Goal: Information Seeking & Learning: Learn about a topic

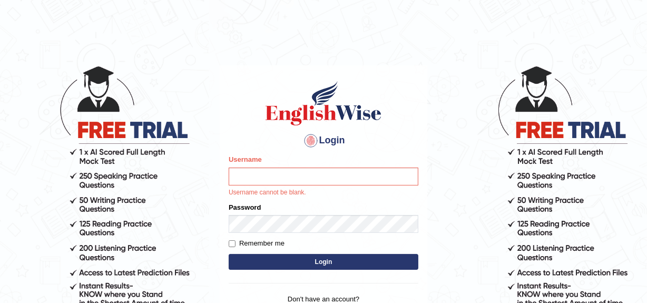
click at [313, 176] on input "Username" at bounding box center [324, 177] width 190 height 18
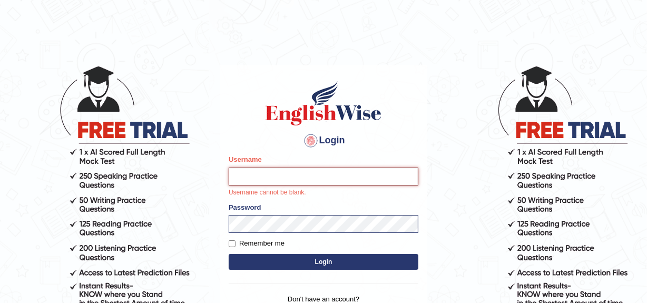
click at [330, 178] on input "Username" at bounding box center [324, 177] width 190 height 18
type input "YulyH"
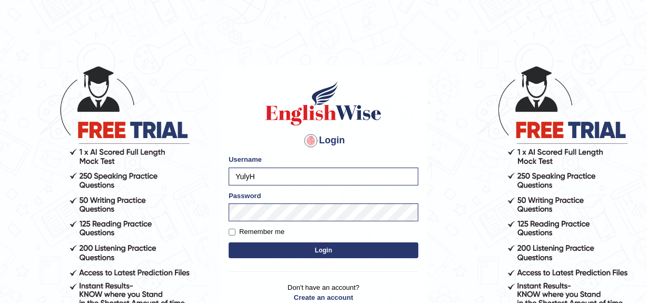
click at [322, 244] on button "Login" at bounding box center [324, 250] width 190 height 16
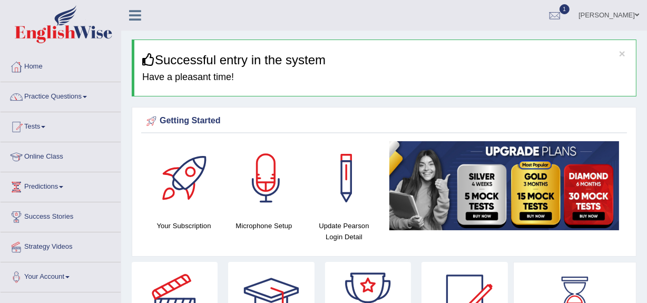
click at [68, 97] on link "Practice Questions" at bounding box center [61, 95] width 120 height 26
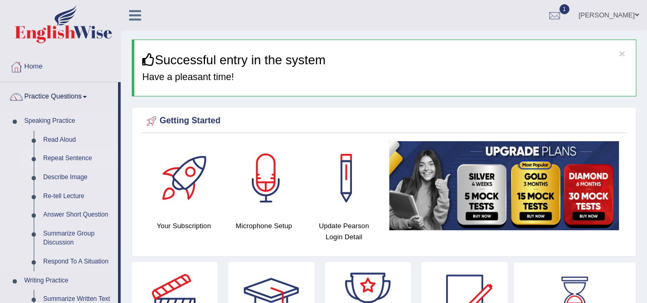
click at [57, 158] on link "Repeat Sentence" at bounding box center [78, 158] width 80 height 19
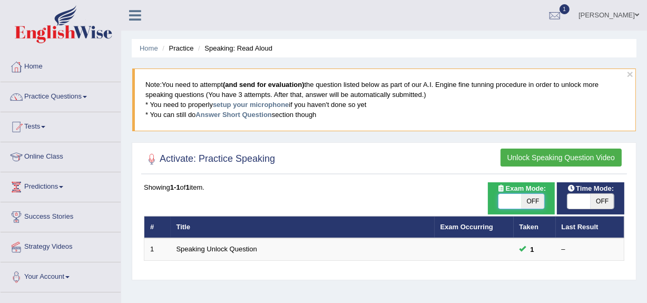
click at [519, 197] on span at bounding box center [509, 201] width 23 height 15
click at [573, 196] on span at bounding box center [578, 201] width 23 height 15
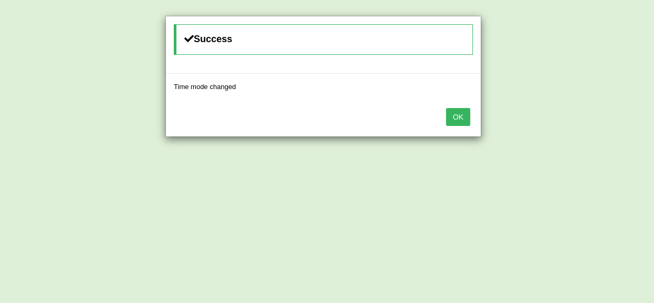
click at [455, 126] on div "OK" at bounding box center [323, 118] width 315 height 37
click at [459, 114] on button "OK" at bounding box center [458, 117] width 24 height 18
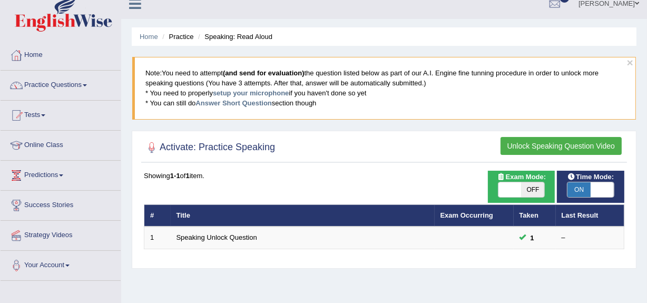
scroll to position [11, 0]
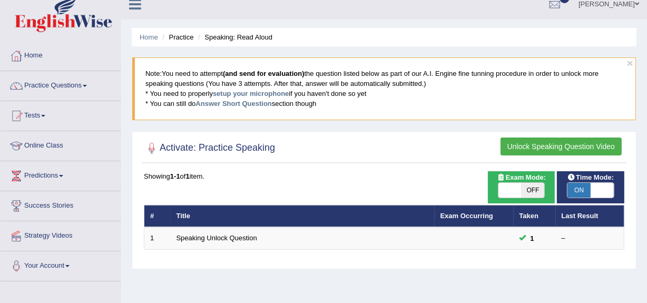
click at [550, 147] on button "Unlock Speaking Question Video" at bounding box center [561, 147] width 121 height 18
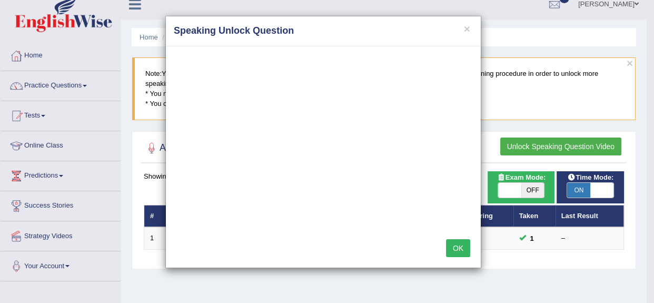
click at [458, 246] on button "OK" at bounding box center [458, 248] width 24 height 18
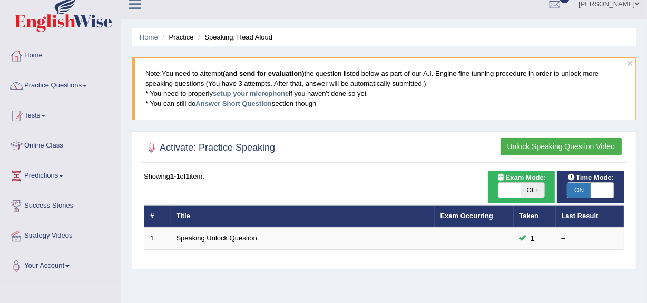
click at [336, 212] on th "Title" at bounding box center [303, 216] width 264 height 22
click at [604, 190] on span at bounding box center [602, 190] width 23 height 15
click at [588, 188] on span at bounding box center [578, 190] width 23 height 15
checkbox input "true"
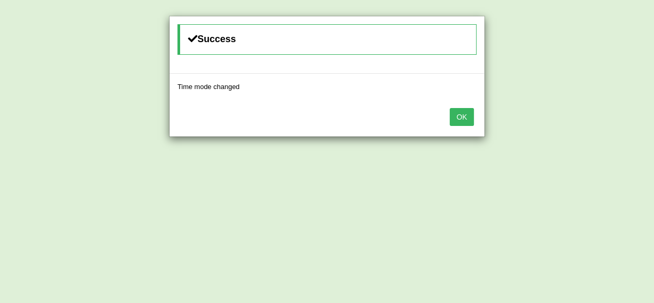
click at [460, 118] on button "OK" at bounding box center [462, 117] width 24 height 18
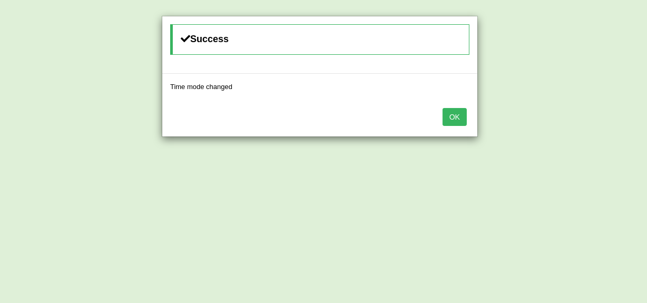
click at [460, 119] on button "OK" at bounding box center [455, 117] width 24 height 18
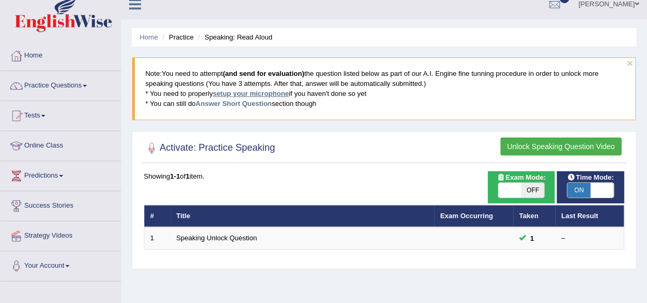
click at [243, 94] on link "setup your microphone" at bounding box center [251, 94] width 76 height 8
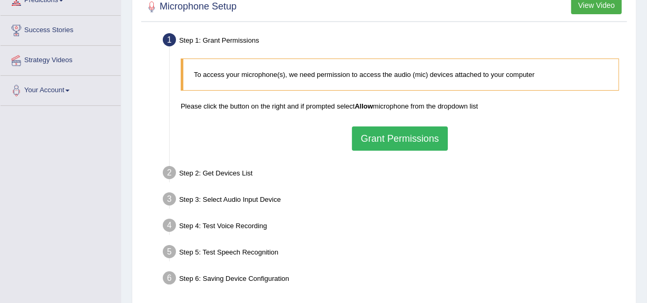
scroll to position [250, 0]
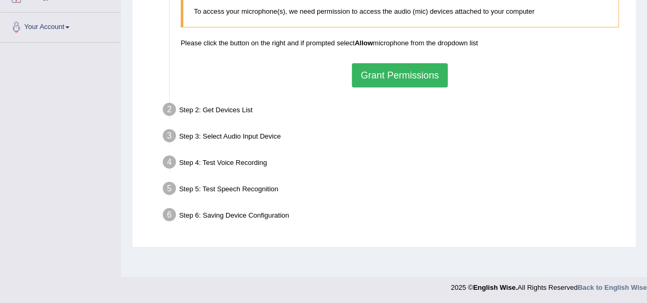
click at [401, 72] on button "Grant Permissions" at bounding box center [400, 75] width 96 height 24
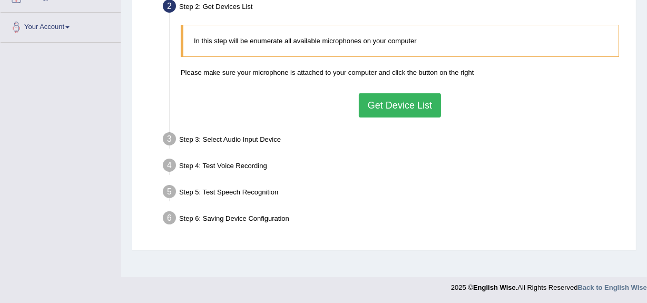
click at [387, 111] on button "Get Device List" at bounding box center [400, 105] width 82 height 24
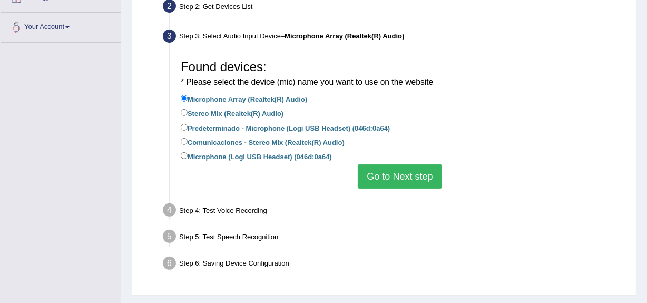
click at [240, 158] on label "Microphone (Logi USB Headset) (046d:0a64)" at bounding box center [256, 156] width 151 height 12
click at [188, 158] on input "Microphone (Logi USB Headset) (046d:0a64)" at bounding box center [184, 155] width 7 height 7
radio input "true"
click at [380, 170] on button "Go to Next step" at bounding box center [400, 176] width 84 height 24
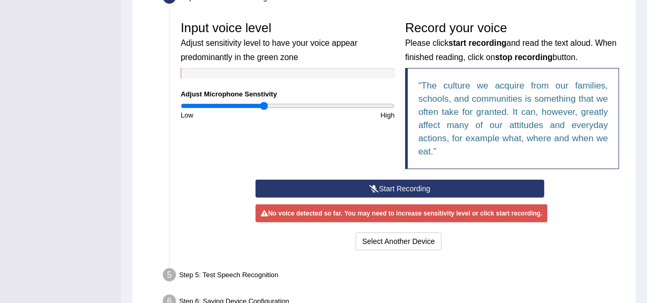
scroll to position [356, 0]
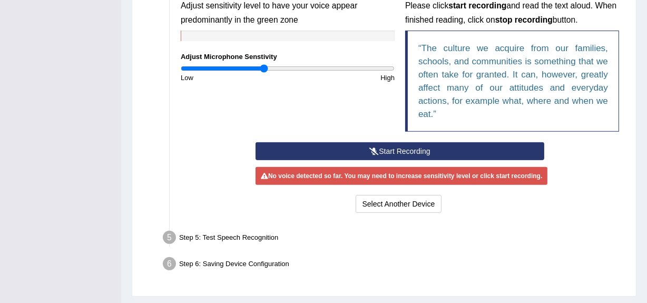
click at [390, 154] on button "Start Recording" at bounding box center [400, 151] width 289 height 18
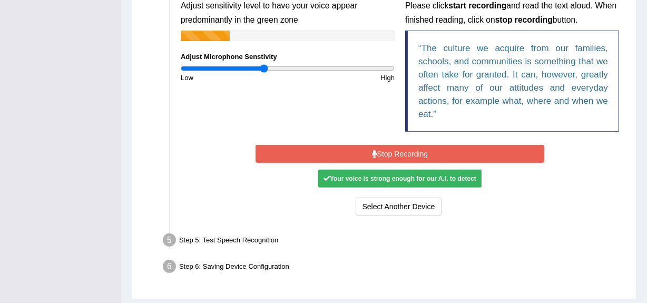
click at [390, 155] on button "Stop Recording" at bounding box center [400, 154] width 289 height 18
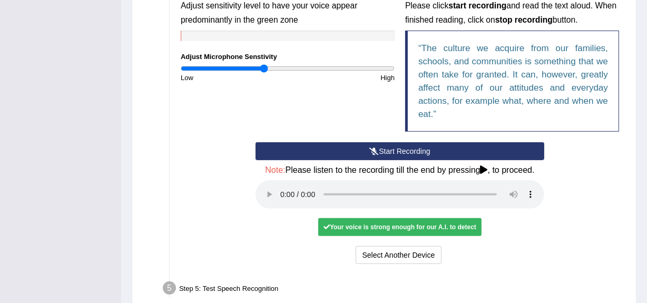
click at [386, 227] on div "Your voice is strong enough for our A.I. to detect" at bounding box center [399, 227] width 163 height 18
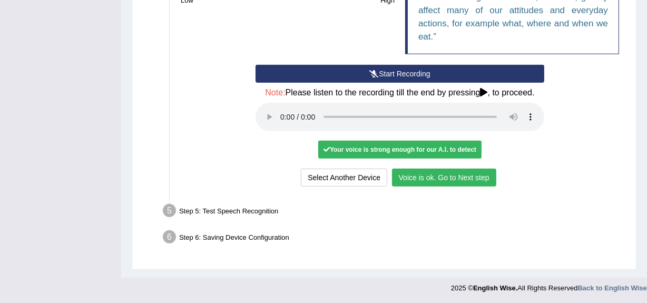
click at [449, 183] on button "Voice is ok. Go to Next step" at bounding box center [444, 178] width 104 height 18
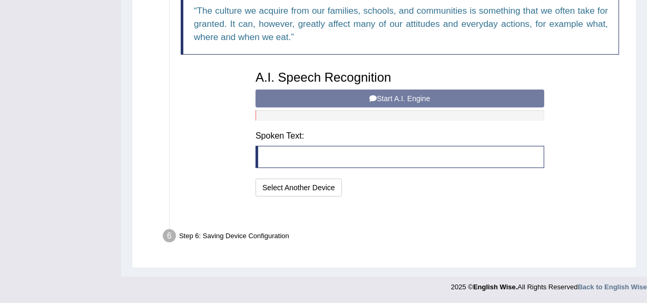
scroll to position [378, 0]
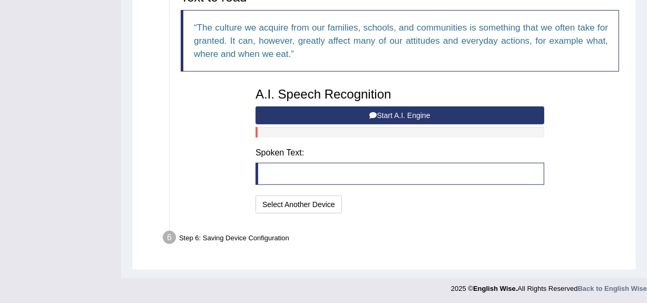
click at [388, 110] on button "Start A.I. Engine" at bounding box center [400, 115] width 289 height 18
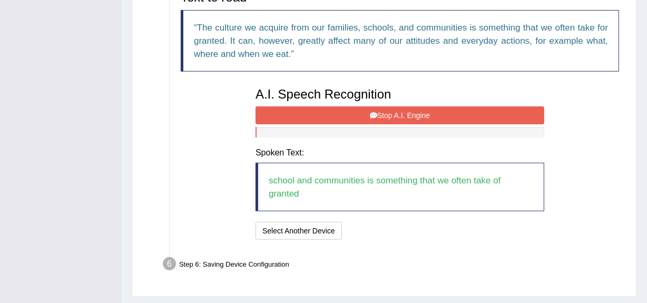
click at [345, 109] on button "Stop A.I. Engine" at bounding box center [400, 115] width 289 height 18
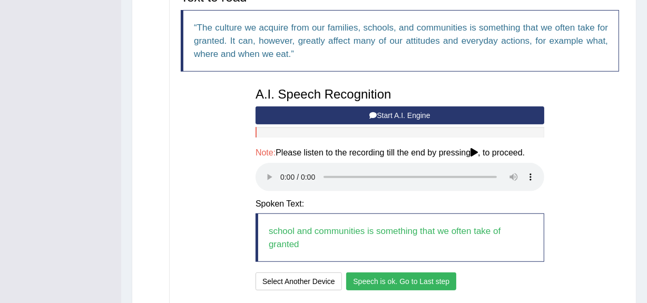
scroll to position [443, 0]
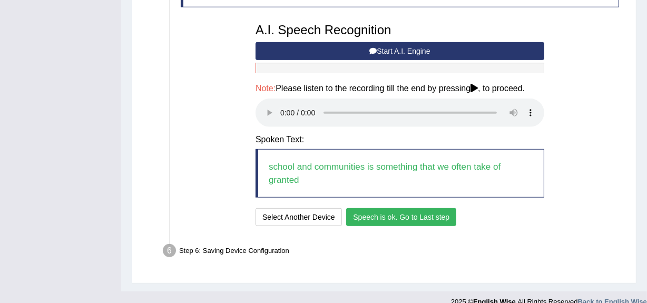
click at [380, 208] on button "Speech is ok. Go to Last step" at bounding box center [401, 217] width 110 height 18
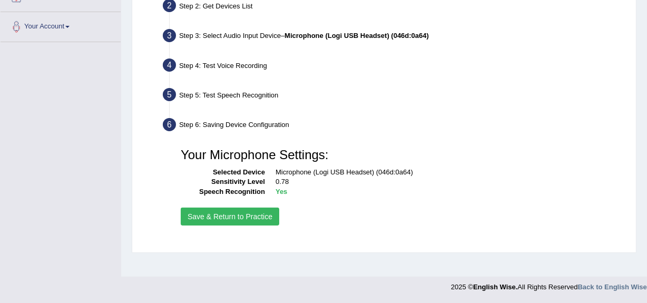
scroll to position [250, 0]
click at [219, 211] on button "Save & Return to Practice" at bounding box center [230, 217] width 99 height 18
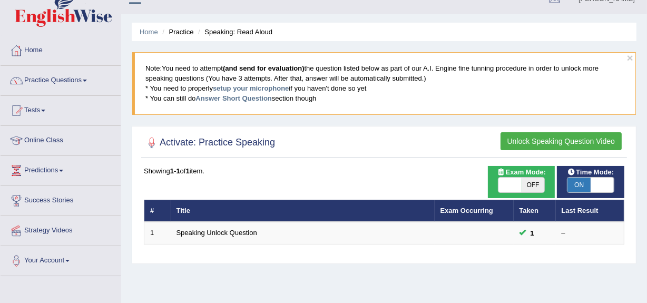
scroll to position [17, 0]
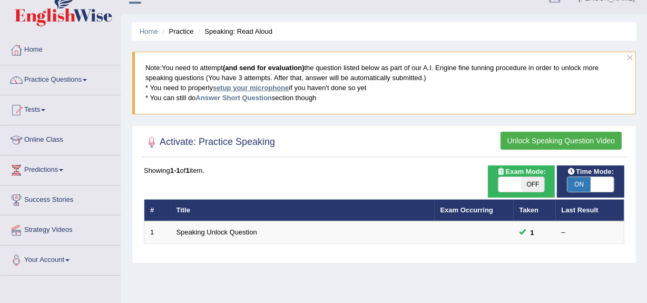
click at [268, 87] on link "setup your microphone" at bounding box center [251, 88] width 76 height 8
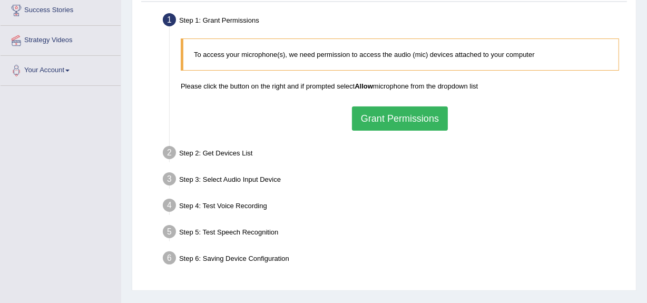
scroll to position [250, 0]
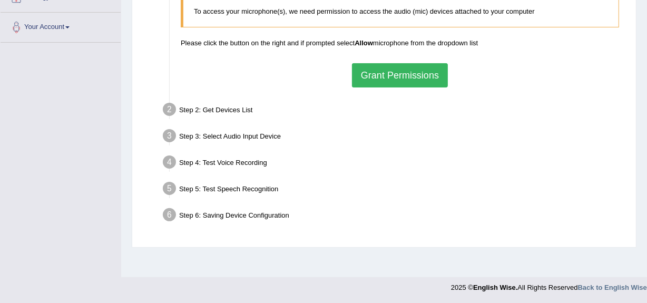
click at [379, 68] on button "Grant Permissions" at bounding box center [400, 75] width 96 height 24
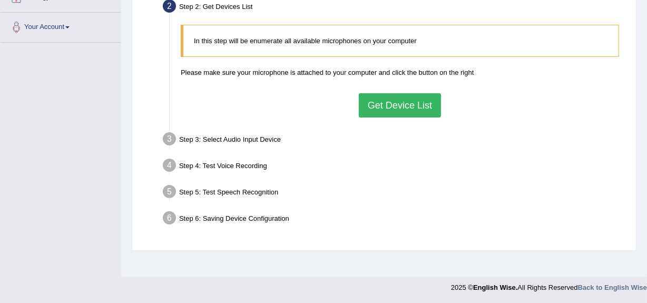
click at [409, 97] on button "Get Device List" at bounding box center [400, 105] width 82 height 24
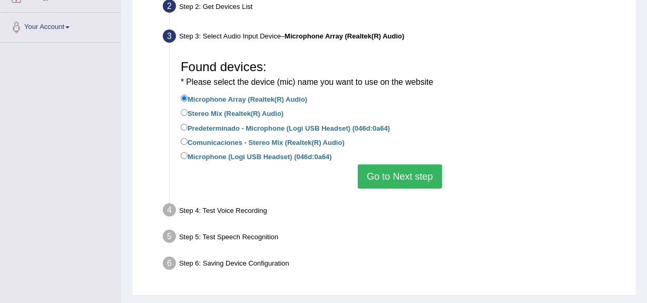
click at [373, 169] on button "Go to Next step" at bounding box center [400, 176] width 84 height 24
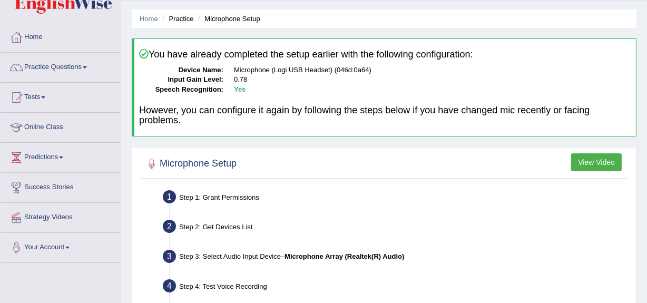
scroll to position [0, 0]
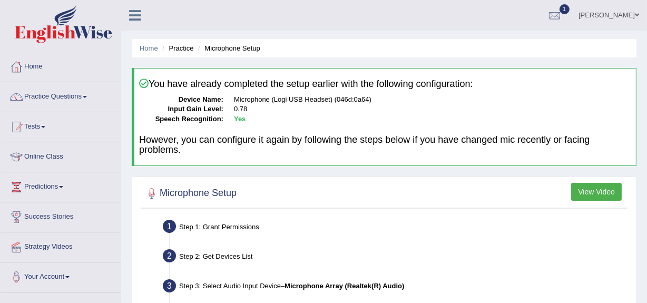
click at [603, 187] on button "View Video" at bounding box center [596, 192] width 51 height 18
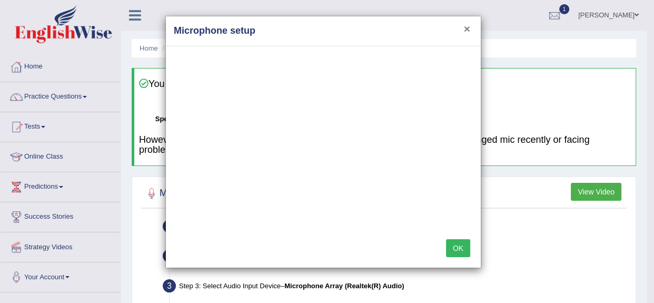
click at [468, 26] on button "×" at bounding box center [467, 28] width 6 height 11
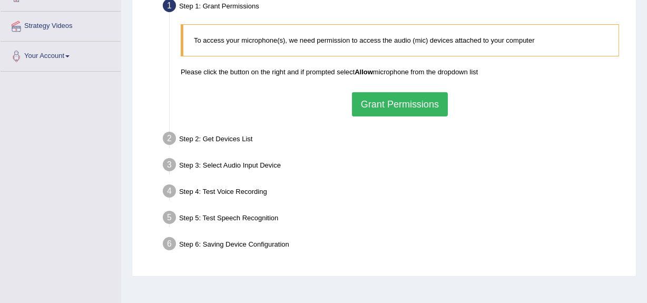
scroll to position [250, 0]
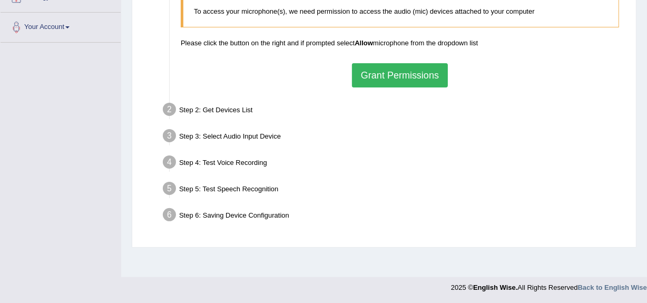
click at [382, 70] on button "Grant Permissions" at bounding box center [400, 75] width 96 height 24
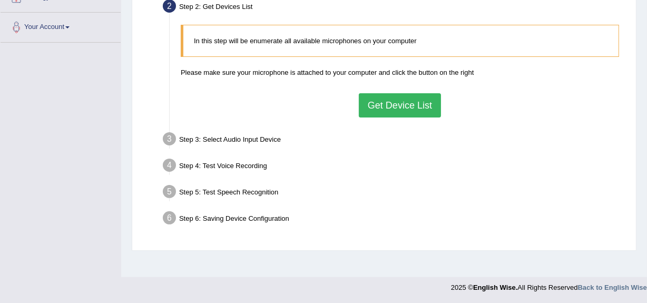
click at [393, 112] on button "Get Device List" at bounding box center [400, 105] width 82 height 24
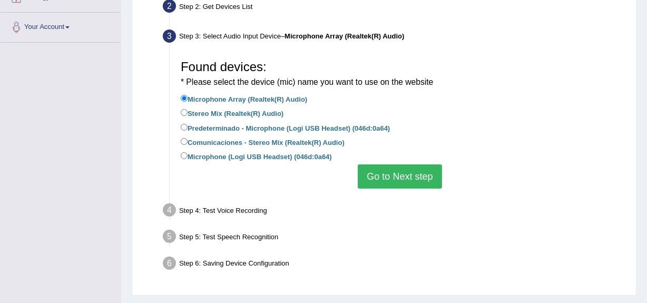
click at [385, 165] on button "Go to Next step" at bounding box center [400, 176] width 84 height 24
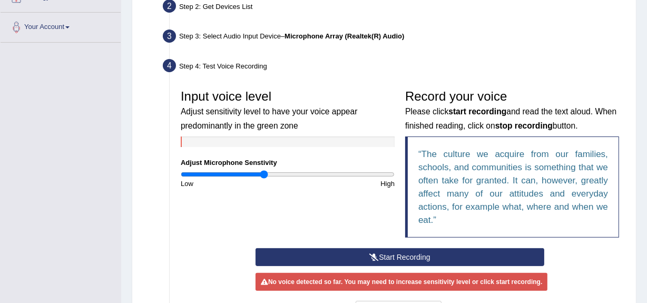
scroll to position [334, 0]
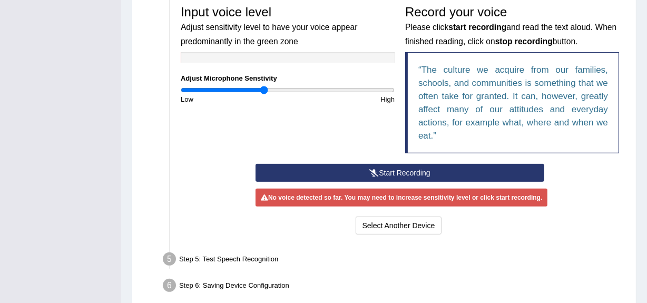
click at [385, 165] on button "Start Recording" at bounding box center [400, 173] width 289 height 18
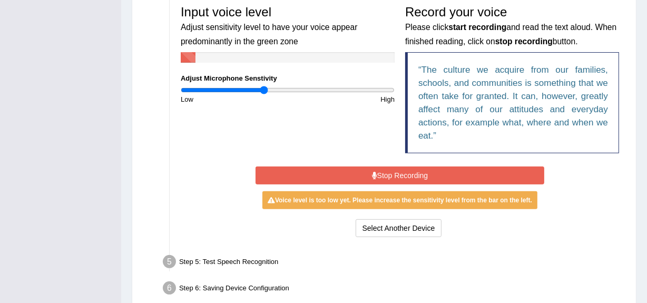
click at [383, 166] on button "Stop Recording" at bounding box center [400, 175] width 289 height 18
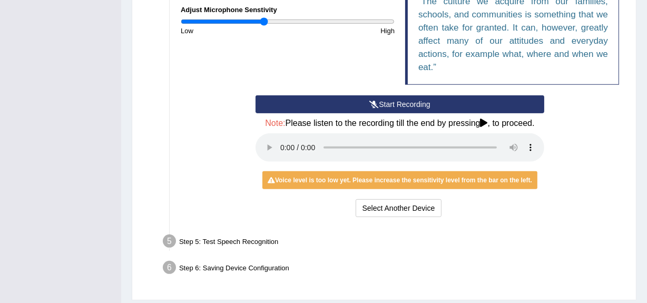
scroll to position [403, 0]
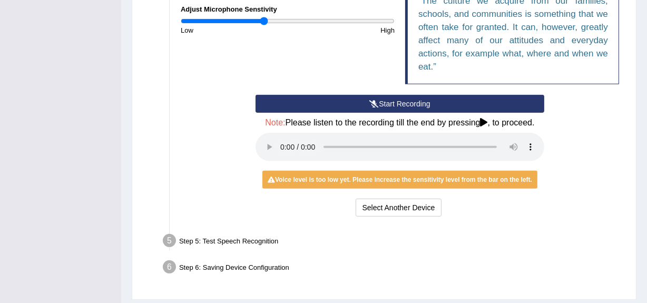
click at [288, 102] on button "Start Recording" at bounding box center [400, 104] width 289 height 18
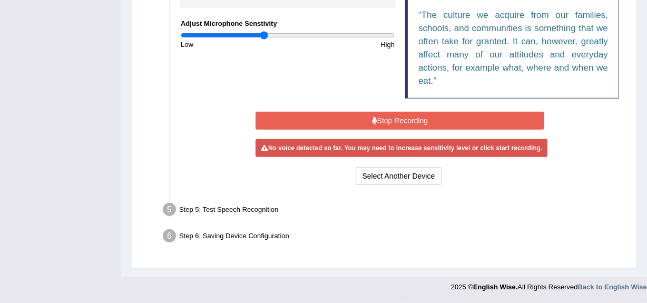
scroll to position [390, 0]
click at [288, 102] on div "Input voice level Adjust sensitivity level to have your voice appear predominan…" at bounding box center [399, 66] width 449 height 253
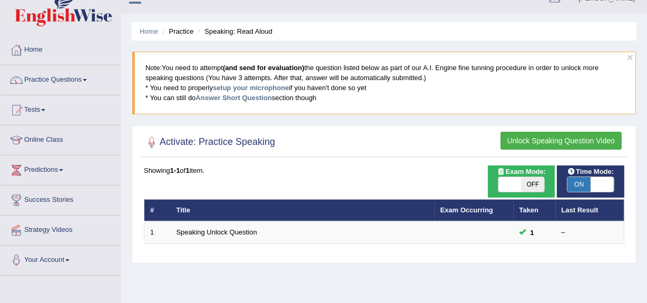
click at [545, 142] on button "Unlock Speaking Question Video" at bounding box center [561, 141] width 121 height 18
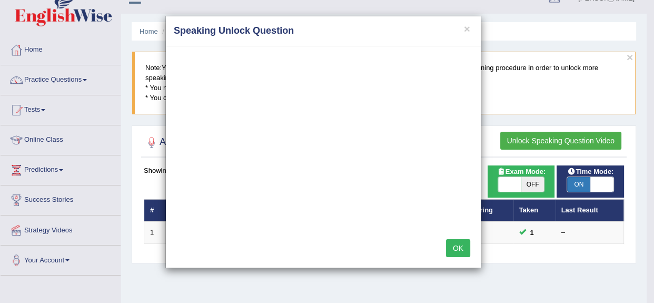
click at [460, 249] on button "OK" at bounding box center [458, 248] width 24 height 18
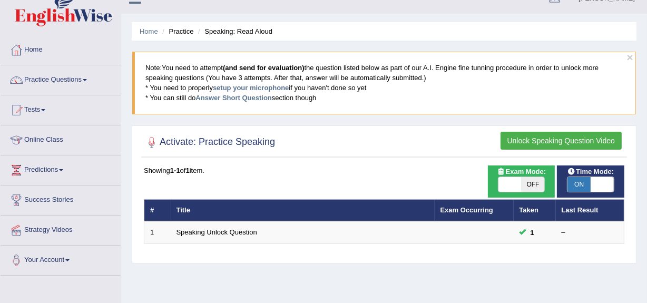
click at [508, 134] on button "Unlock Speaking Question Video" at bounding box center [561, 141] width 121 height 18
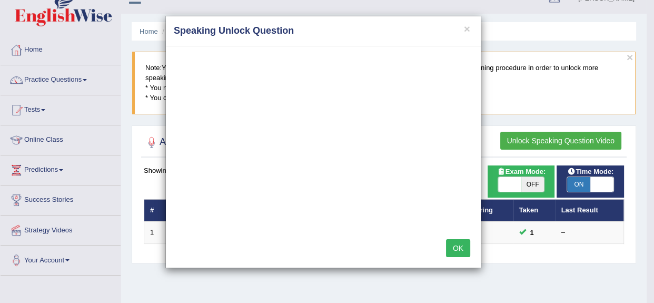
click at [455, 250] on button "OK" at bounding box center [458, 248] width 24 height 18
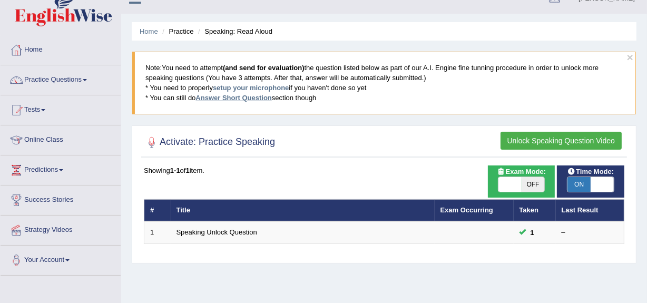
click at [253, 100] on link "Answer Short Question" at bounding box center [233, 98] width 76 height 8
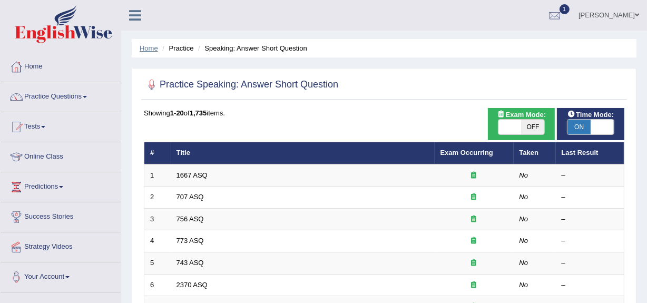
click at [153, 45] on link "Home" at bounding box center [149, 48] width 18 height 8
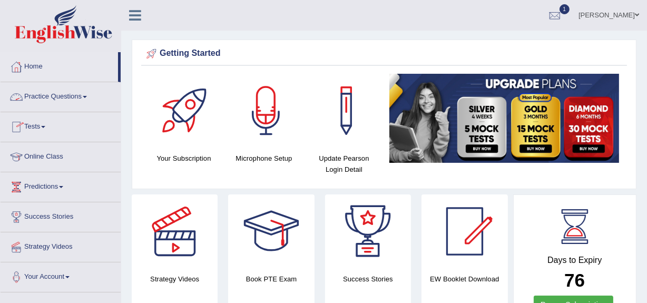
click at [72, 94] on link "Practice Questions" at bounding box center [61, 95] width 120 height 26
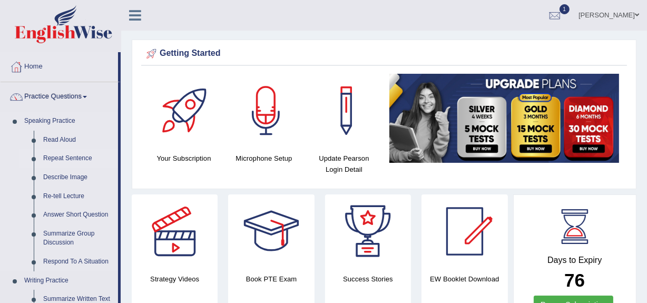
click at [64, 154] on link "Repeat Sentence" at bounding box center [78, 158] width 80 height 19
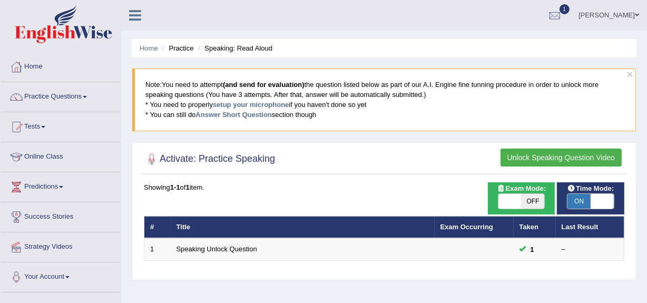
click at [386, 135] on div "× Note: You need to attempt (and send for evaluation) the question listed below…" at bounding box center [384, 105] width 505 height 74
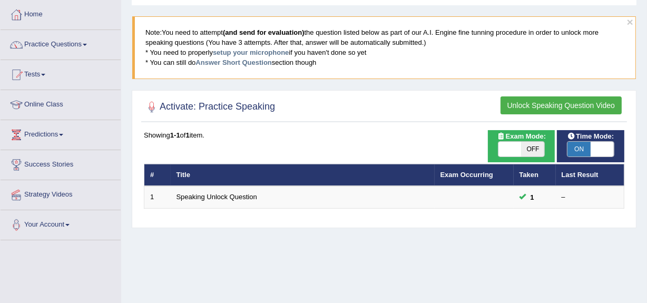
scroll to position [53, 0]
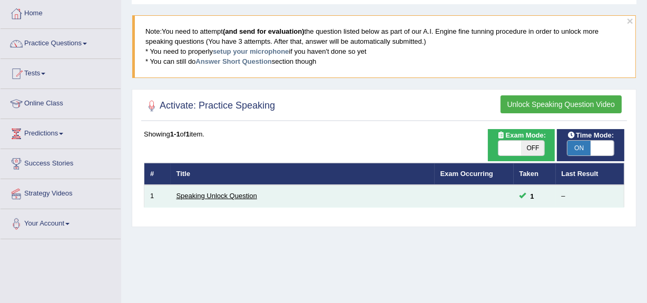
click at [223, 196] on link "Speaking Unlock Question" at bounding box center [216, 196] width 81 height 8
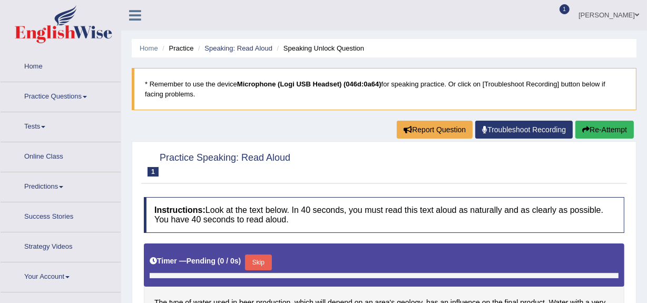
scroll to position [100, 0]
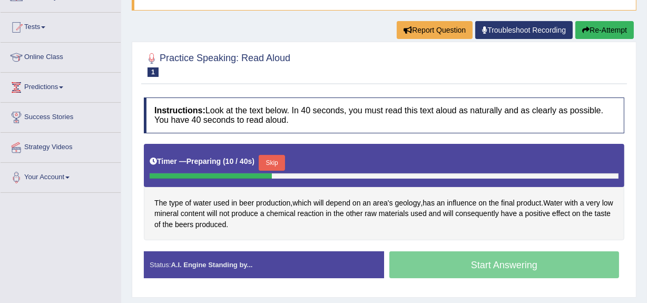
click at [259, 155] on div "Timer — Preparing ( 10 / 40s ) Skip" at bounding box center [384, 162] width 469 height 21
click at [266, 157] on button "Skip" at bounding box center [272, 163] width 26 height 16
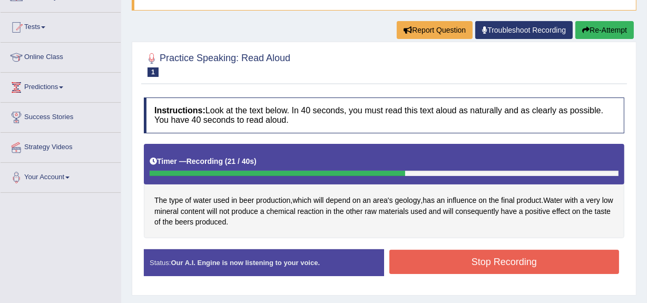
click at [436, 259] on button "Stop Recording" at bounding box center [504, 262] width 230 height 24
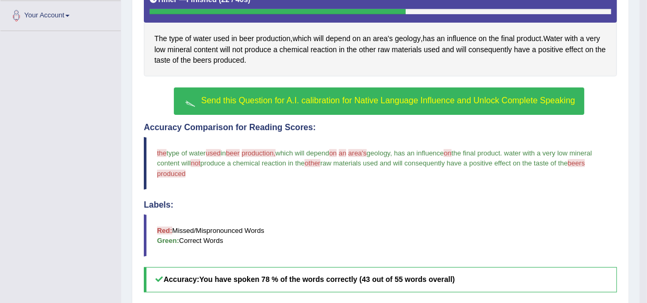
scroll to position [252, 0]
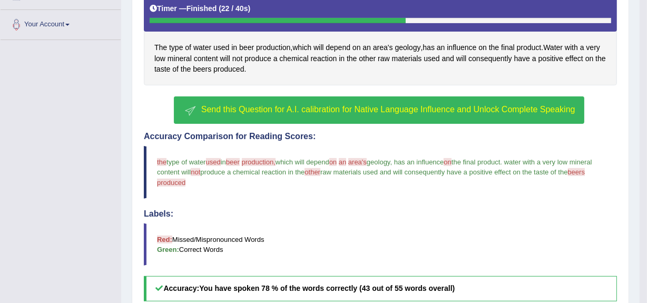
click at [372, 111] on span "Send this Question for A.I. calibration for Native Language Influence and Unloc…" at bounding box center [388, 109] width 374 height 9
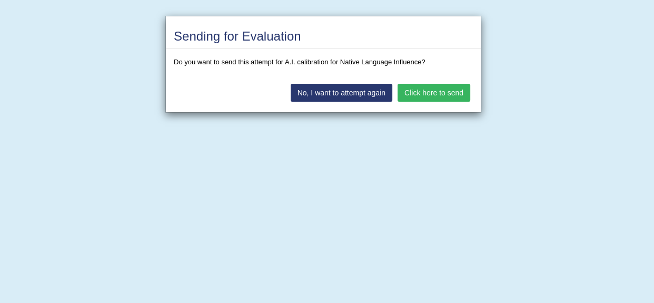
click at [428, 94] on button "Click here to send" at bounding box center [434, 93] width 73 height 18
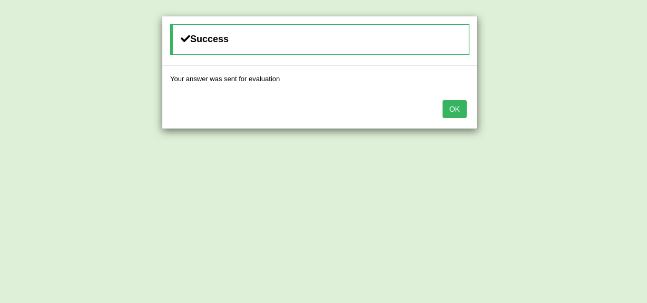
click at [450, 107] on button "OK" at bounding box center [455, 109] width 24 height 18
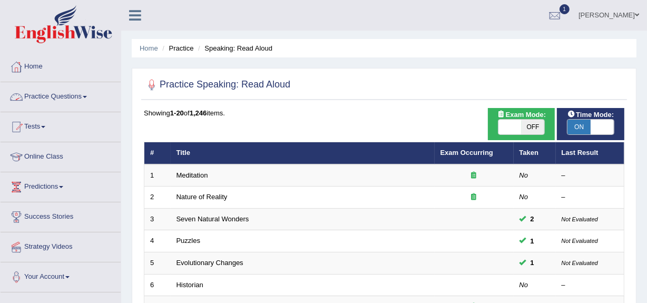
click at [65, 95] on link "Practice Questions" at bounding box center [61, 95] width 120 height 26
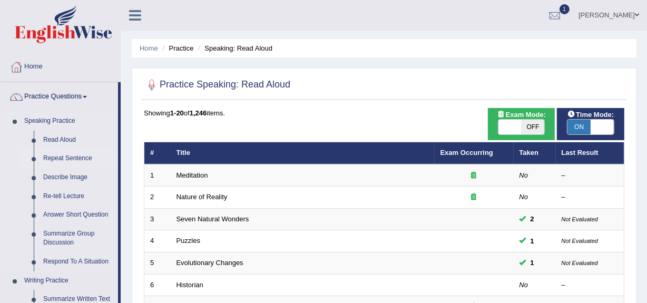
click at [64, 153] on link "Repeat Sentence" at bounding box center [78, 158] width 80 height 19
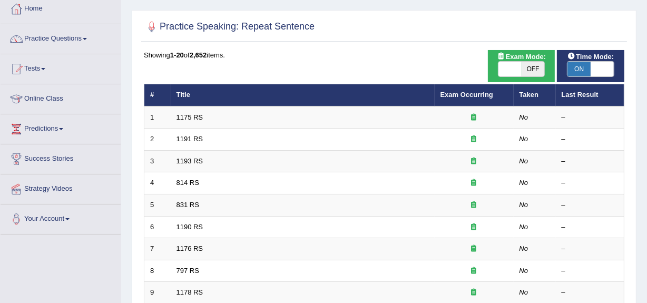
scroll to position [57, 0]
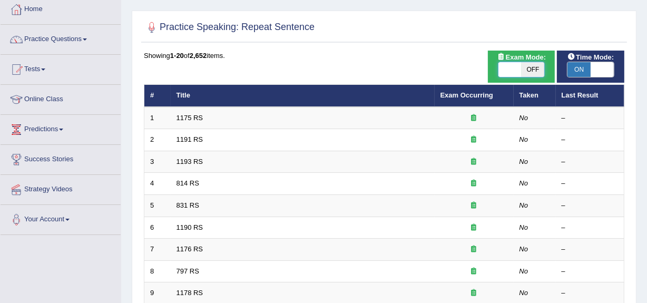
click at [505, 62] on span at bounding box center [509, 69] width 23 height 15
checkbox input "true"
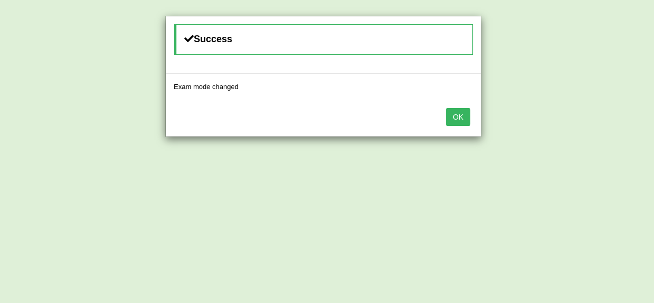
click at [452, 122] on button "OK" at bounding box center [458, 117] width 24 height 18
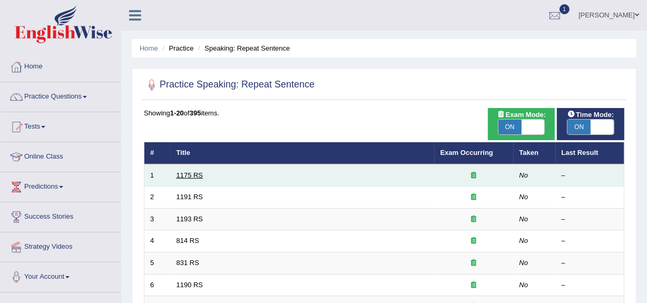
click at [184, 171] on link "1175 RS" at bounding box center [189, 175] width 27 height 8
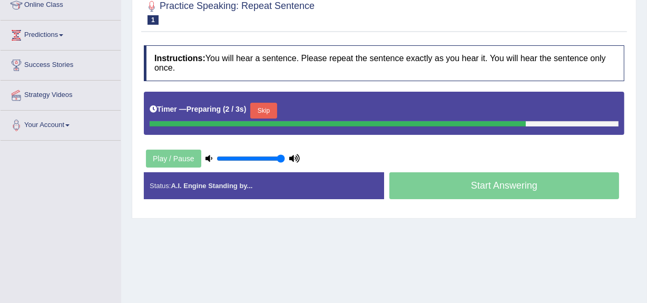
scroll to position [152, 0]
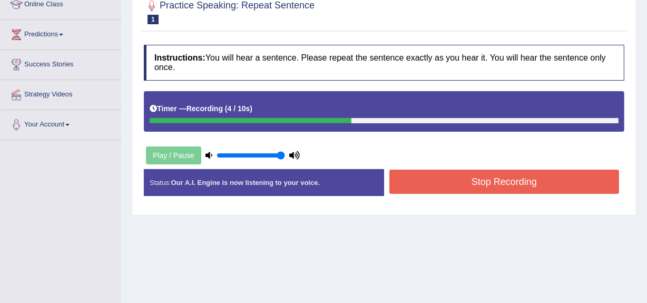
click at [553, 171] on button "Stop Recording" at bounding box center [504, 182] width 230 height 24
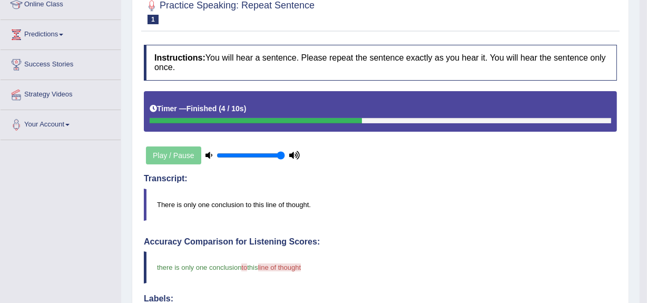
click at [402, 263] on blockquote "there is only one conclusion to in this line of thought apartment" at bounding box center [380, 267] width 473 height 32
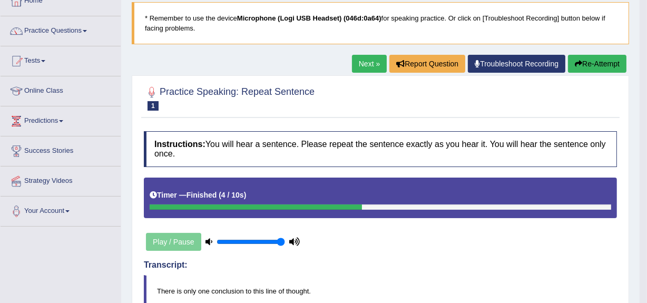
scroll to position [65, 0]
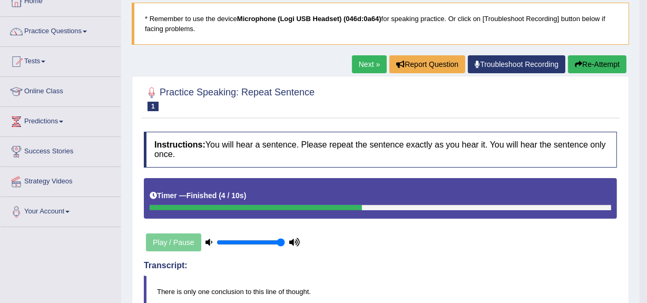
click at [380, 61] on link "Next »" at bounding box center [369, 64] width 35 height 18
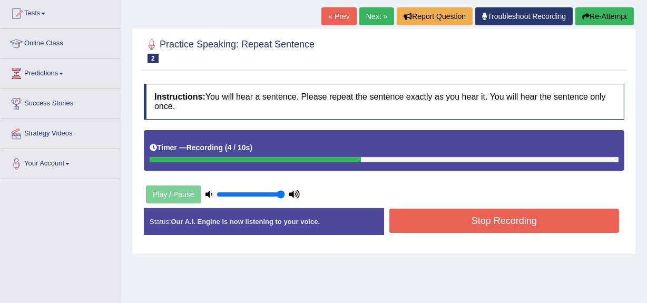
click at [460, 225] on button "Stop Recording" at bounding box center [504, 221] width 230 height 24
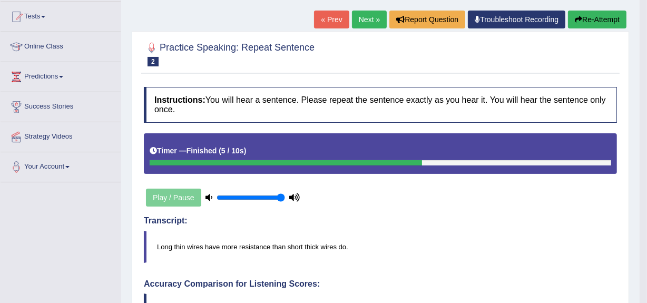
scroll to position [109, 0]
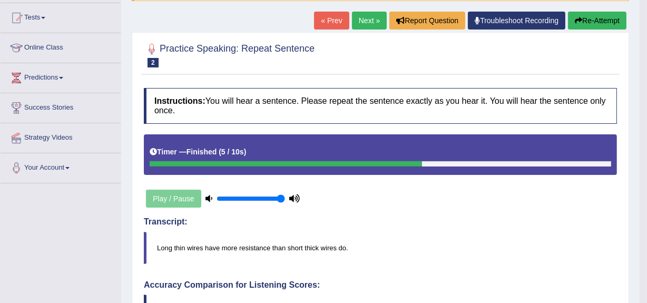
click at [358, 26] on link "Next »" at bounding box center [369, 21] width 35 height 18
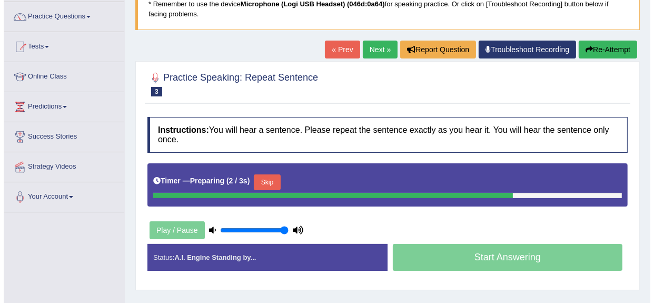
scroll to position [112, 0]
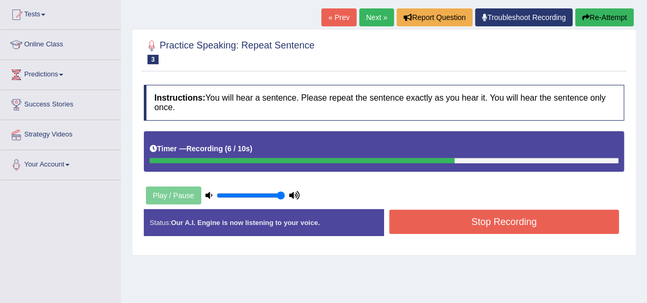
click at [450, 218] on button "Stop Recording" at bounding box center [504, 222] width 230 height 24
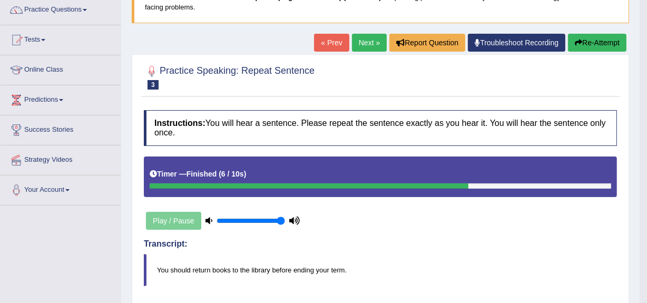
scroll to position [86, 0]
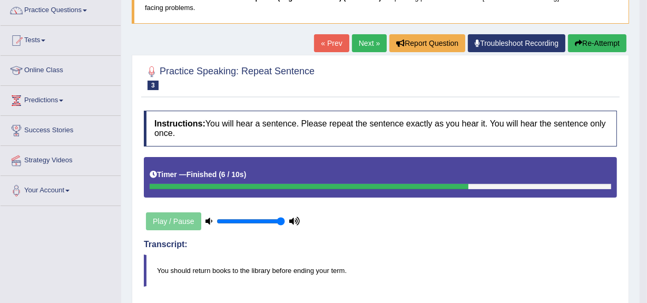
click at [413, 83] on div at bounding box center [380, 77] width 473 height 32
click at [368, 44] on link "Next »" at bounding box center [369, 43] width 35 height 18
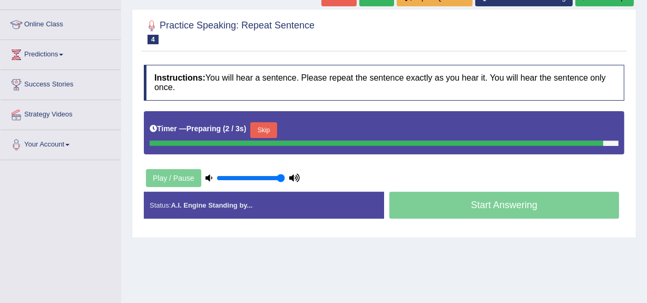
scroll to position [91, 0]
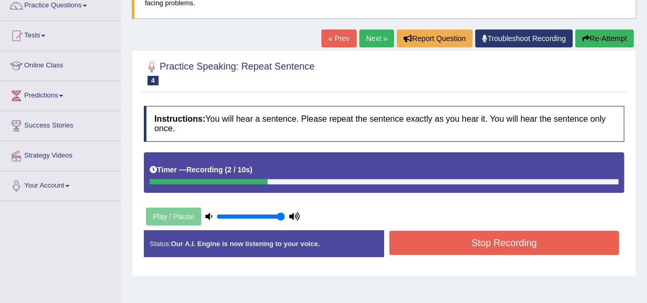
click at [418, 265] on div "Status: Our A.I. Engine is now listening to your voice. Start Answering Stop Re…" at bounding box center [384, 248] width 480 height 37
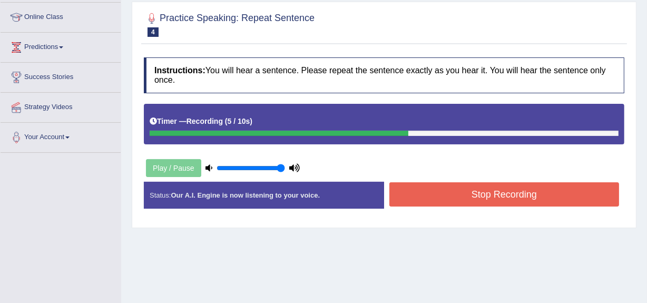
scroll to position [219, 0]
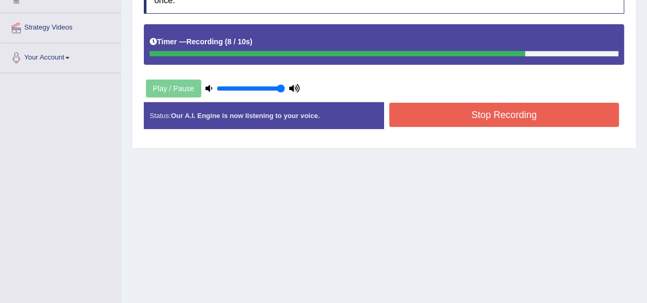
click at [433, 129] on div "Stop Recording" at bounding box center [504, 116] width 240 height 27
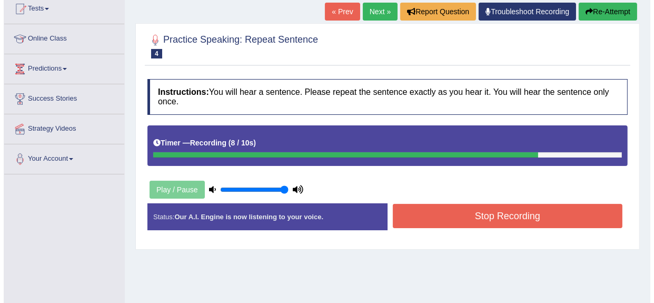
scroll to position [117, 0]
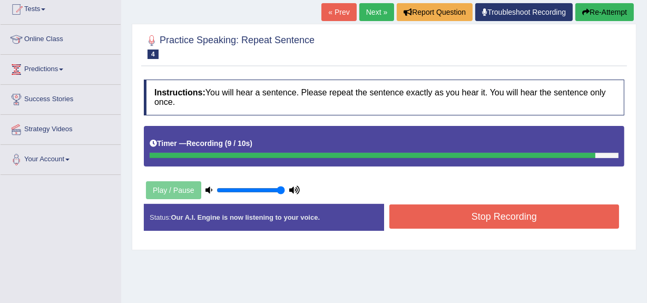
click at [578, 5] on button "Re-Attempt" at bounding box center [604, 12] width 58 height 18
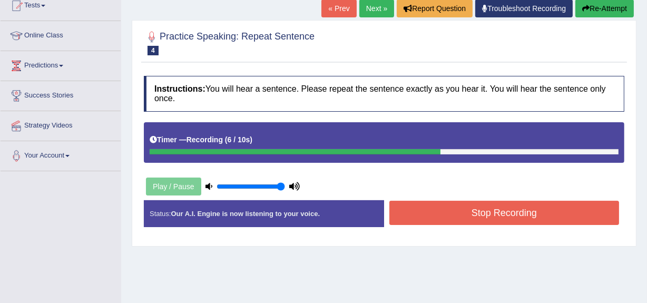
click at [420, 216] on button "Stop Recording" at bounding box center [504, 213] width 230 height 24
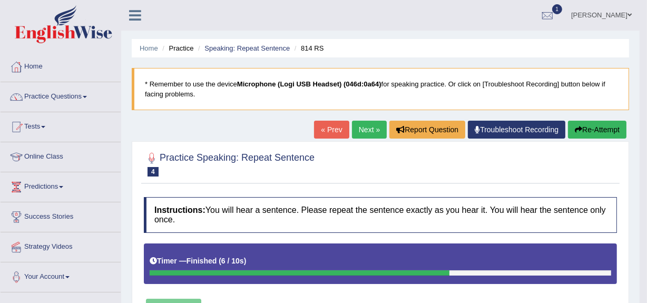
click at [367, 129] on link "Next »" at bounding box center [369, 130] width 35 height 18
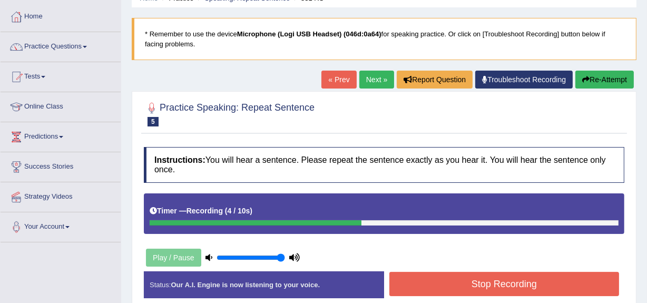
scroll to position [58, 0]
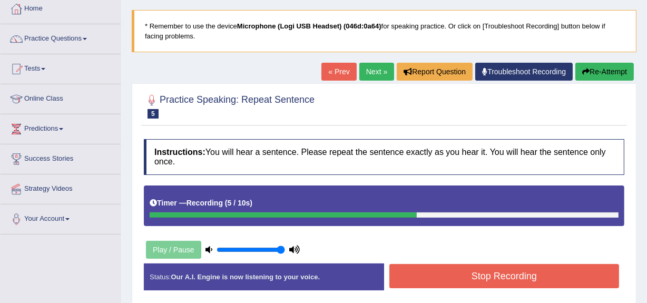
click at [402, 285] on button "Stop Recording" at bounding box center [504, 276] width 230 height 24
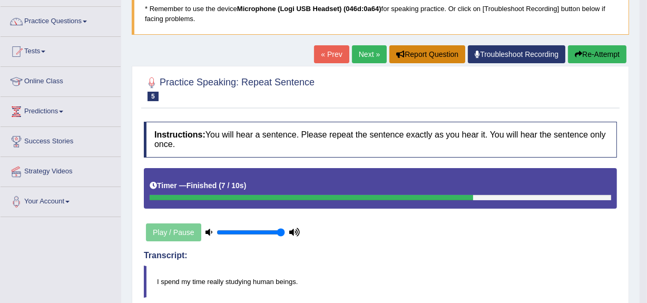
scroll to position [72, 0]
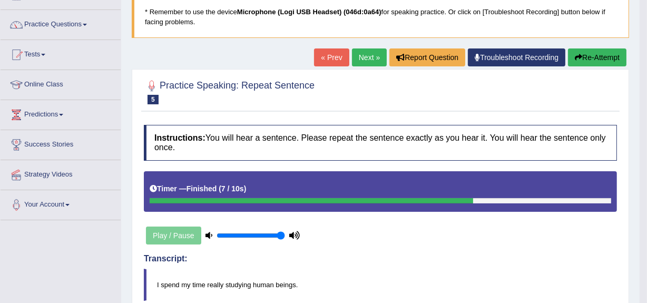
click at [356, 58] on link "Next »" at bounding box center [369, 57] width 35 height 18
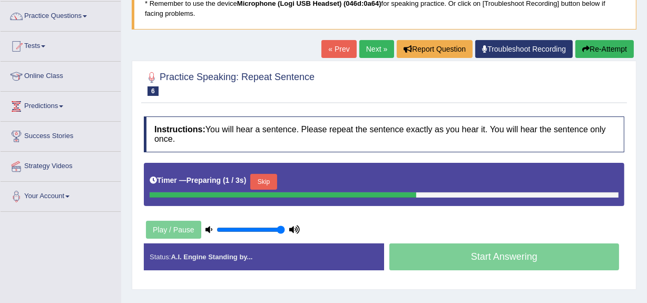
scroll to position [81, 0]
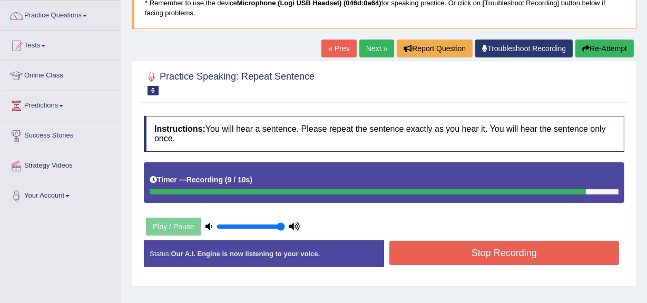
click at [447, 249] on button "Stop Recording" at bounding box center [504, 253] width 230 height 24
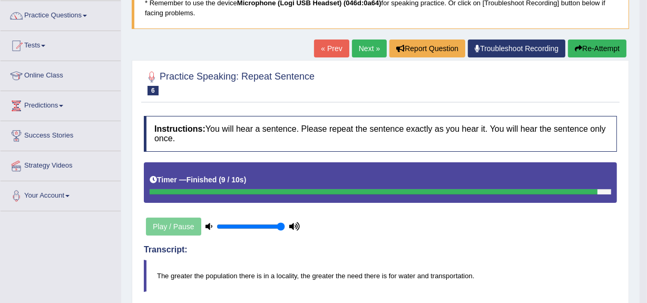
click at [505, 257] on div "Transcript: The greater the population there is in a locality, the greater the …" at bounding box center [380, 268] width 473 height 47
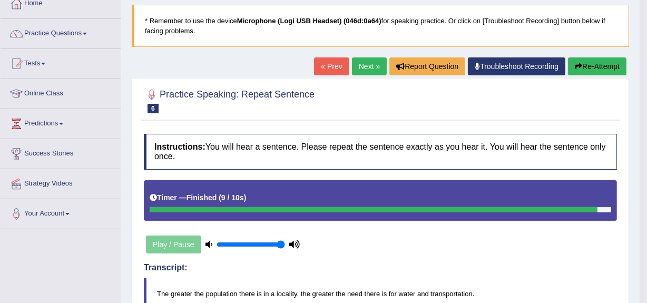
scroll to position [0, 0]
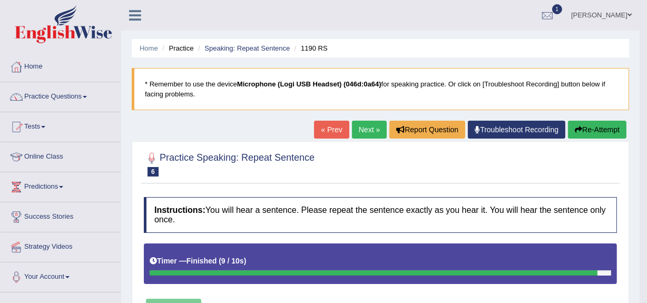
click at [604, 131] on button "Re-Attempt" at bounding box center [597, 130] width 58 height 18
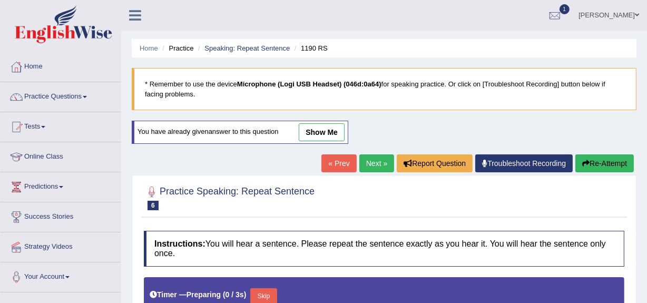
click at [371, 167] on link "Next »" at bounding box center [376, 163] width 35 height 18
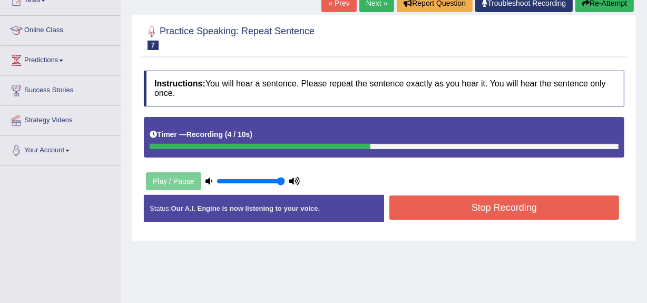
click at [426, 209] on button "Stop Recording" at bounding box center [504, 207] width 230 height 24
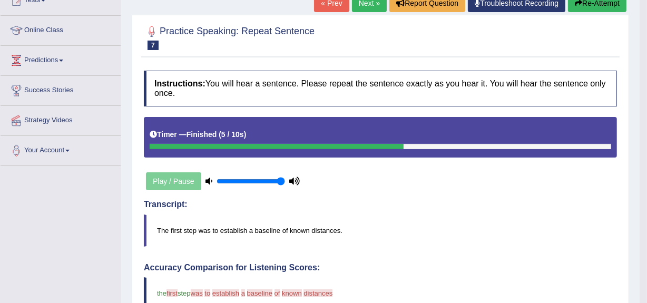
click at [426, 209] on div "Transcript: The first step was to establish a baseline of known distances." at bounding box center [380, 223] width 473 height 47
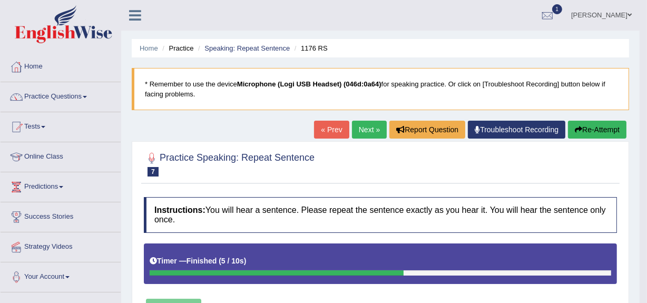
click at [362, 132] on link "Next »" at bounding box center [369, 130] width 35 height 18
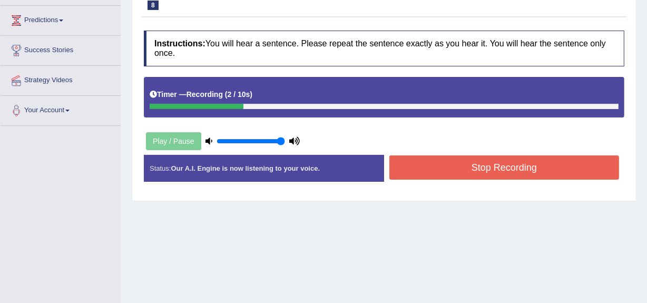
scroll to position [165, 0]
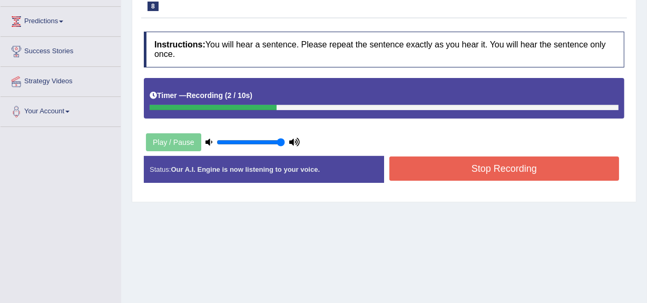
click at [411, 170] on button "Stop Recording" at bounding box center [504, 168] width 230 height 24
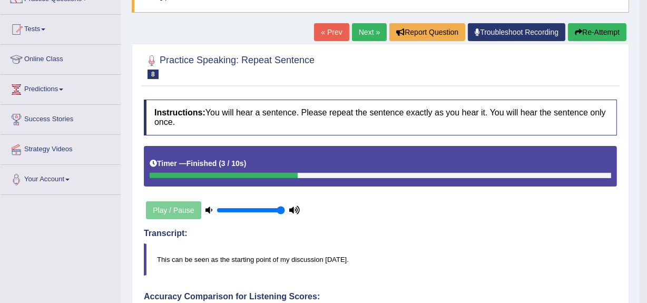
scroll to position [89, 0]
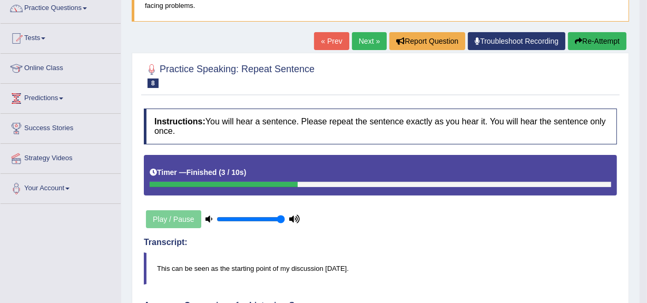
click at [592, 45] on button "Re-Attempt" at bounding box center [597, 41] width 58 height 18
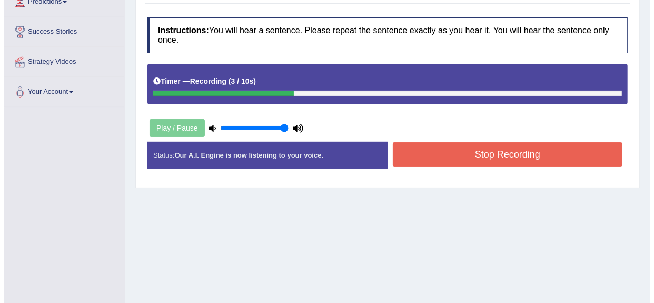
scroll to position [185, 0]
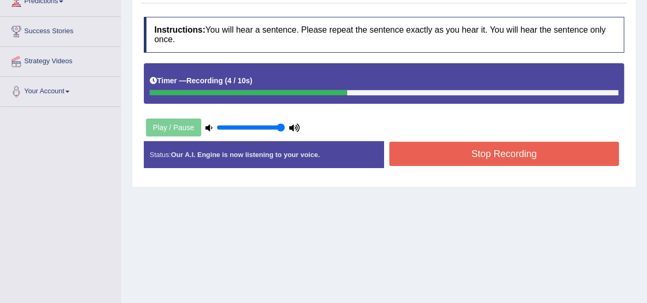
click at [439, 153] on button "Stop Recording" at bounding box center [504, 154] width 230 height 24
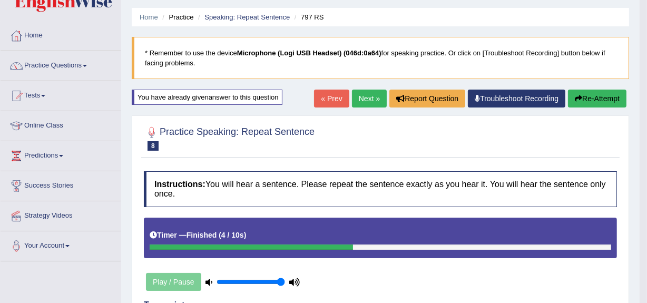
scroll to position [0, 0]
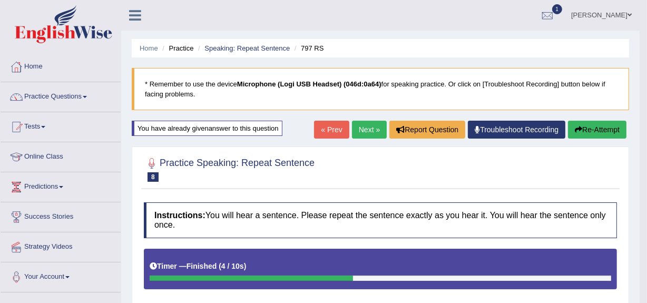
click at [366, 126] on link "Next »" at bounding box center [369, 130] width 35 height 18
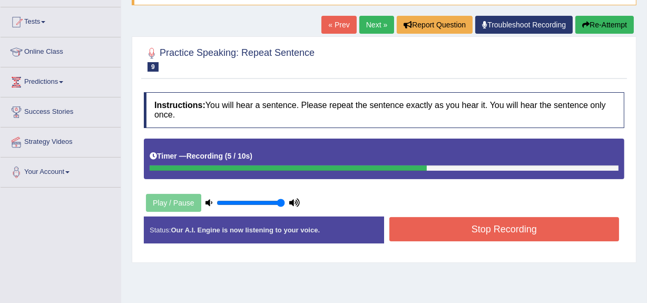
click at [448, 231] on button "Stop Recording" at bounding box center [504, 229] width 230 height 24
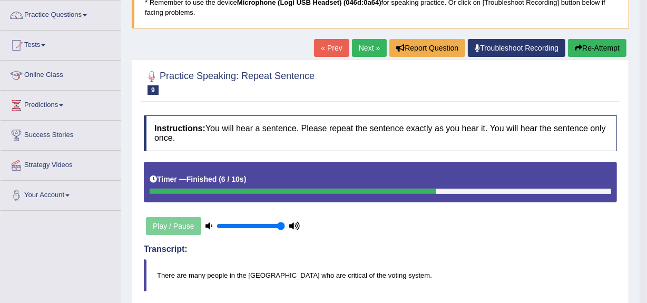
scroll to position [34, 0]
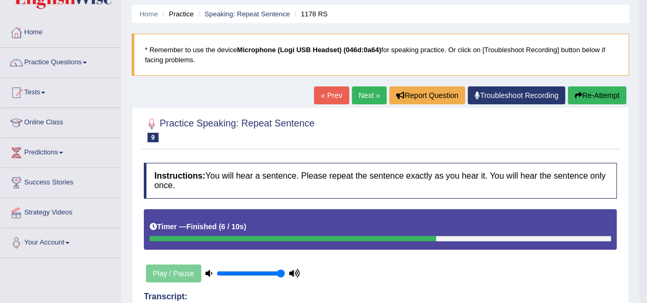
click at [363, 92] on link "Next »" at bounding box center [369, 95] width 35 height 18
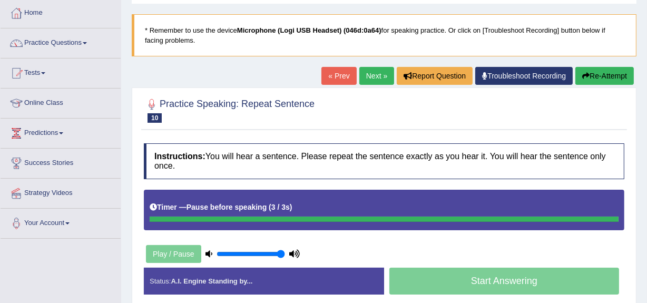
scroll to position [54, 0]
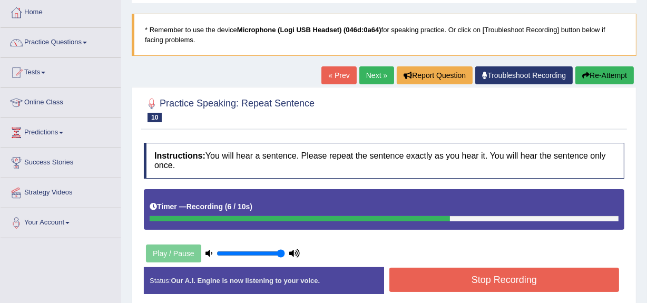
click at [480, 277] on button "Stop Recording" at bounding box center [504, 280] width 230 height 24
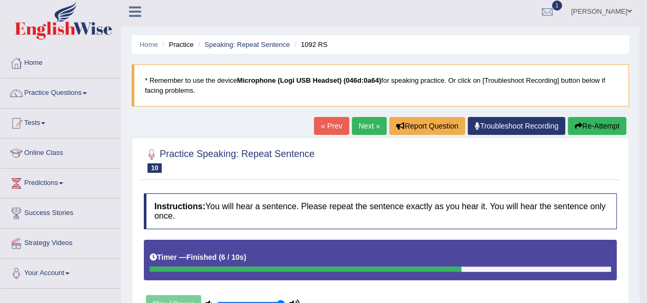
scroll to position [0, 0]
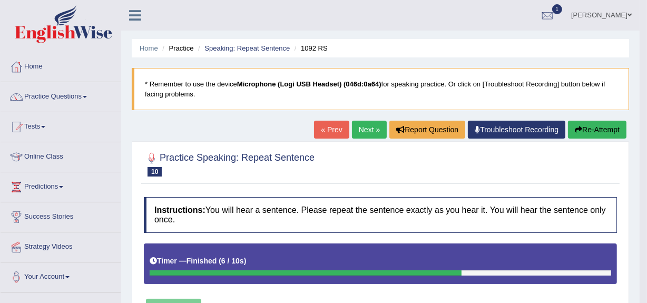
click at [369, 132] on link "Next »" at bounding box center [369, 130] width 35 height 18
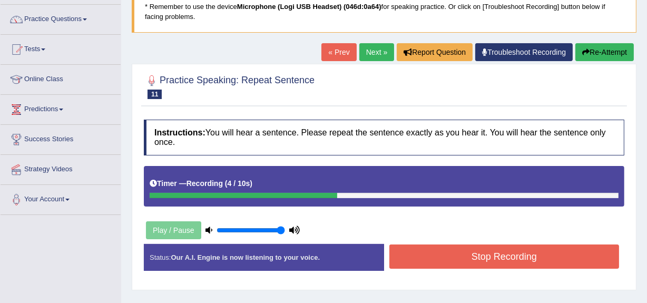
scroll to position [78, 0]
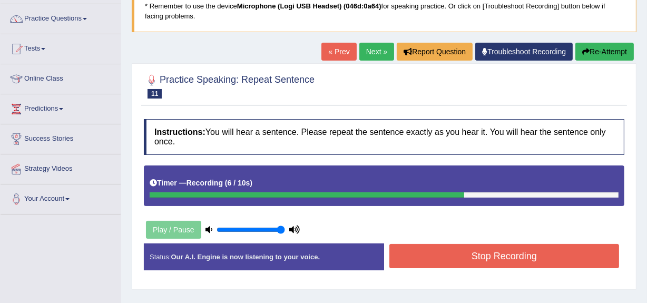
click at [468, 259] on button "Stop Recording" at bounding box center [504, 256] width 230 height 24
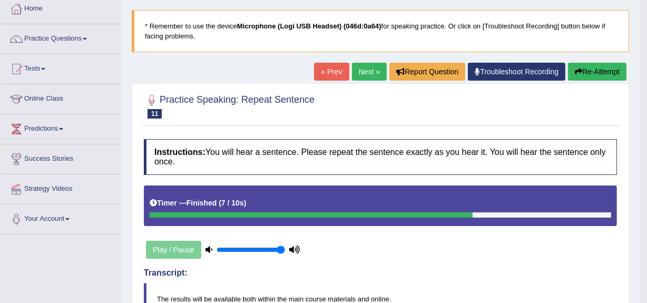
scroll to position [57, 0]
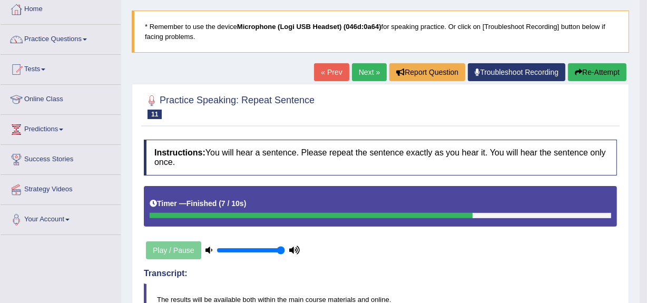
click at [585, 79] on button "Re-Attempt" at bounding box center [597, 72] width 58 height 18
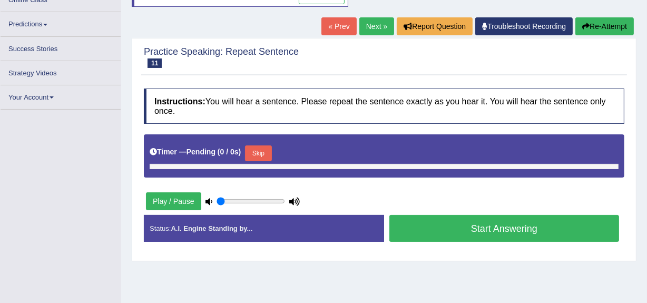
scroll to position [138, 0]
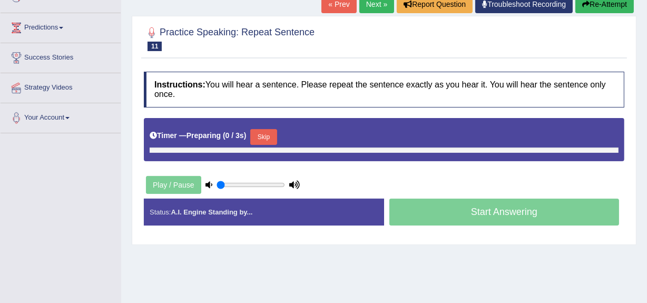
type input "1"
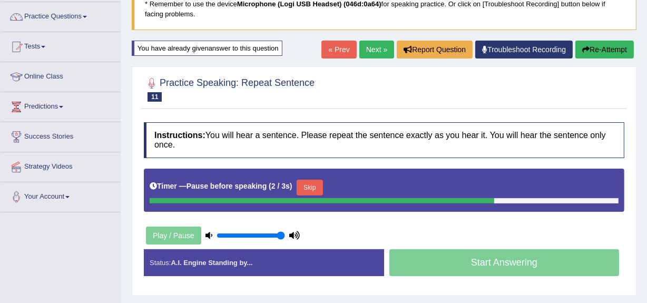
scroll to position [80, 0]
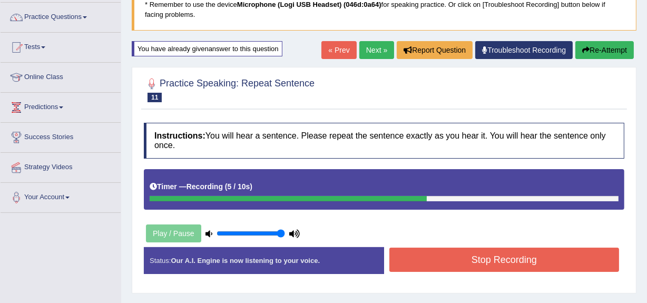
click at [500, 263] on button "Stop Recording" at bounding box center [504, 260] width 230 height 24
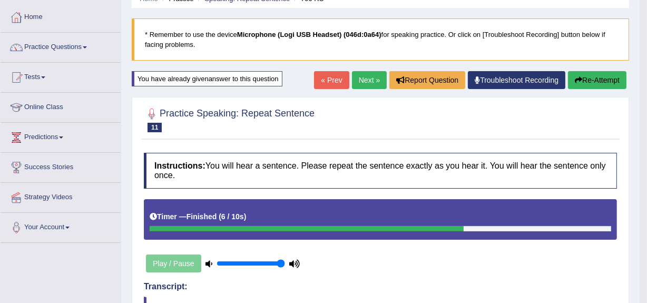
scroll to position [15, 0]
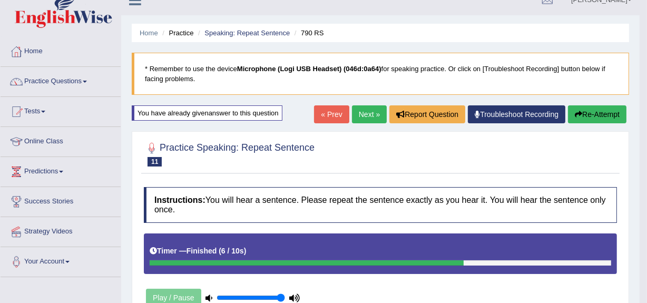
click at [356, 105] on link "Next »" at bounding box center [369, 114] width 35 height 18
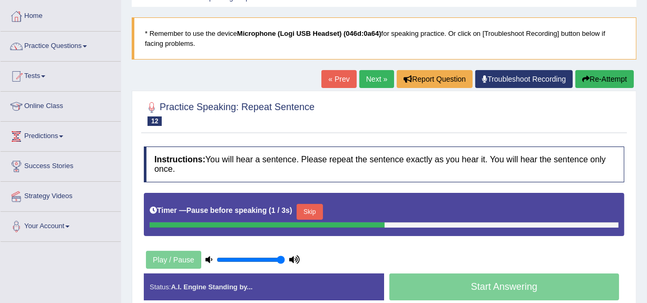
scroll to position [50, 0]
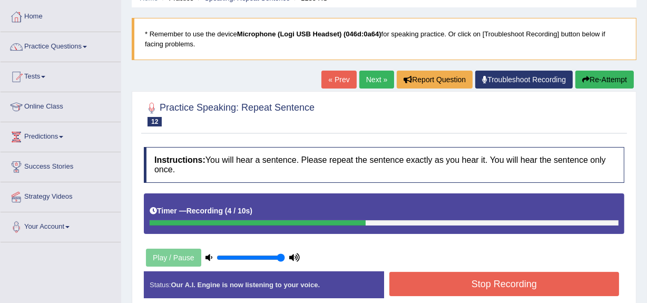
click at [416, 290] on button "Stop Recording" at bounding box center [504, 284] width 230 height 24
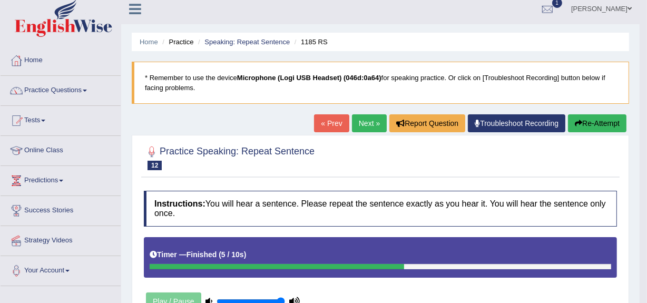
scroll to position [0, 0]
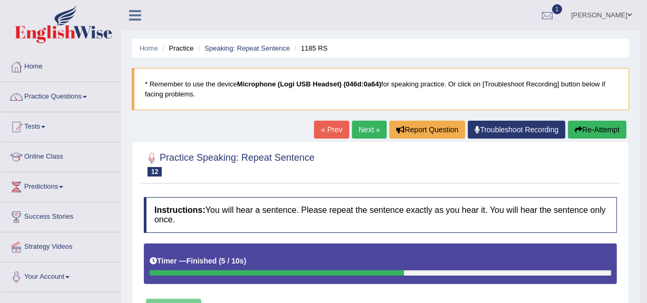
click at [367, 130] on link "Next »" at bounding box center [369, 130] width 35 height 18
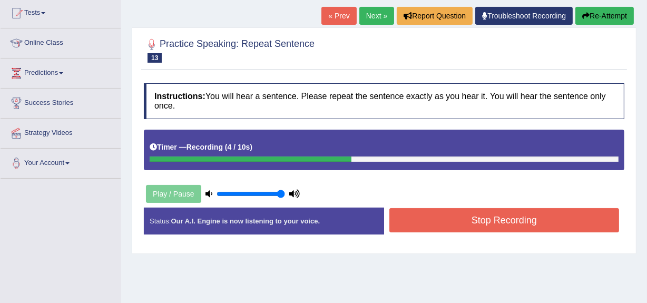
scroll to position [114, 0]
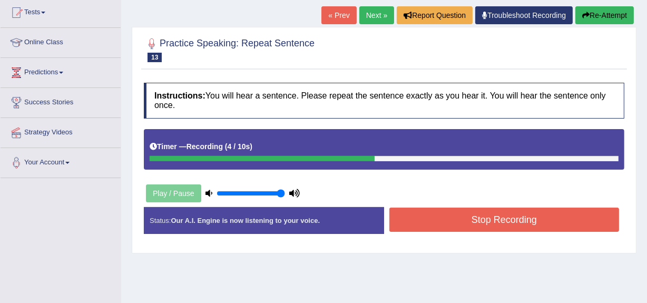
click at [437, 216] on button "Stop Recording" at bounding box center [504, 220] width 230 height 24
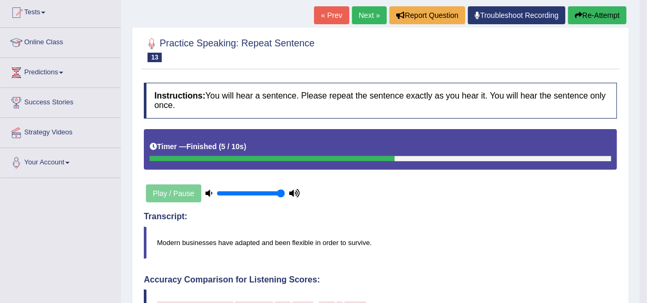
click at [435, 231] on blockquote "Modern businesses have adapted and been flexible in order to survive." at bounding box center [380, 243] width 473 height 32
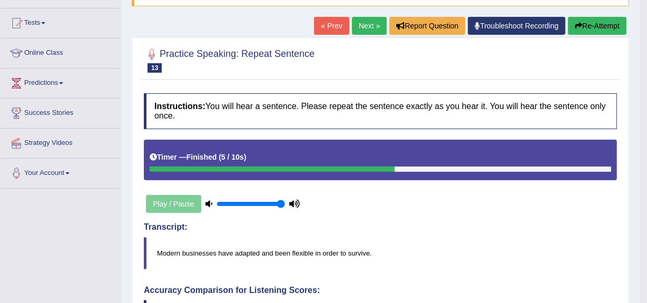
scroll to position [0, 0]
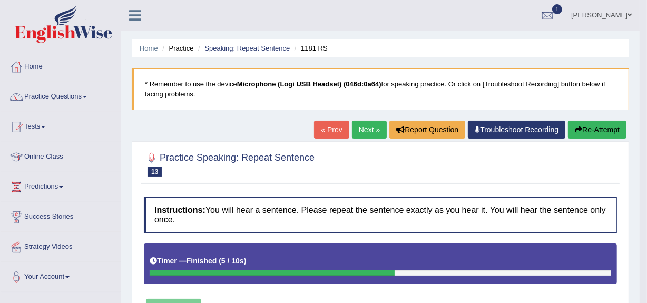
click at [579, 126] on icon "button" at bounding box center [578, 129] width 7 height 7
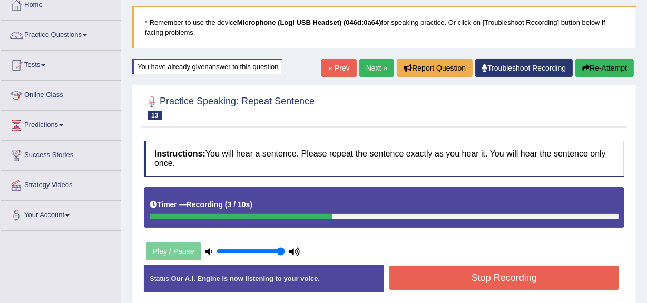
scroll to position [61, 0]
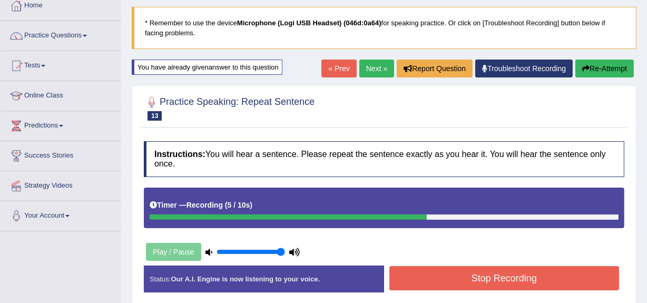
click at [470, 290] on div "Stop Recording" at bounding box center [504, 279] width 240 height 27
click at [468, 285] on button "Stop Recording" at bounding box center [504, 278] width 230 height 24
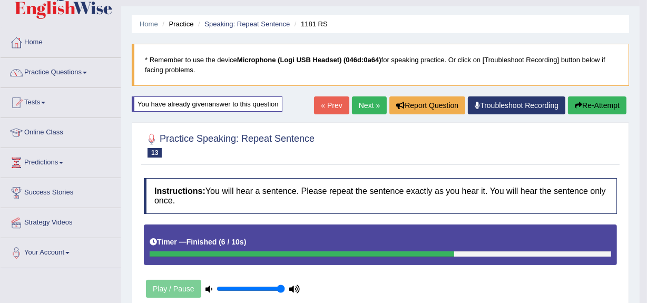
scroll to position [0, 0]
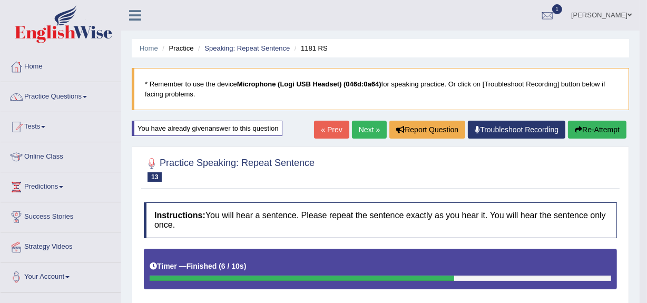
click at [577, 132] on icon "button" at bounding box center [578, 129] width 7 height 7
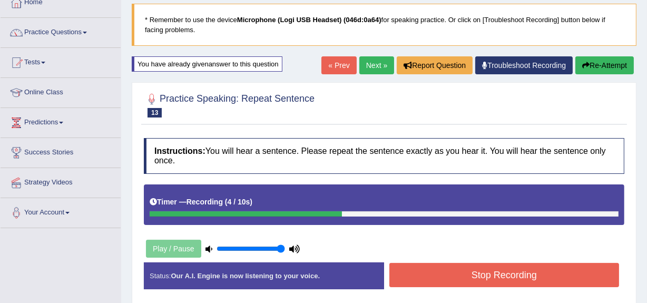
scroll to position [67, 0]
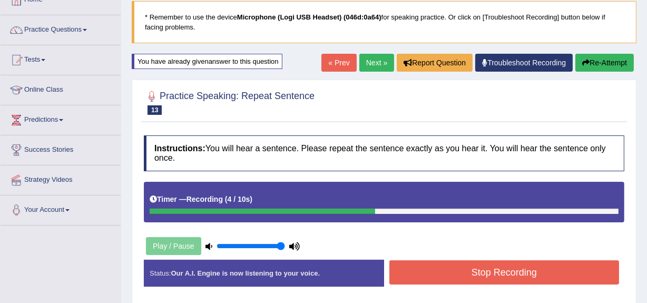
click at [492, 273] on button "Stop Recording" at bounding box center [504, 272] width 230 height 24
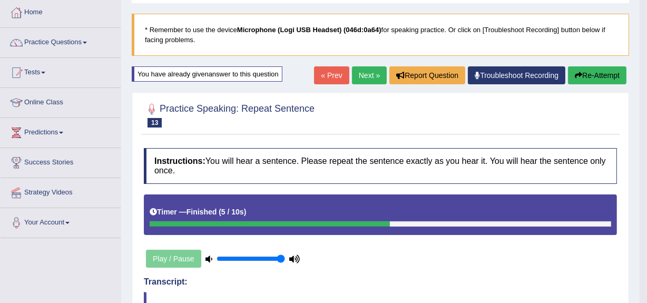
scroll to position [48, 0]
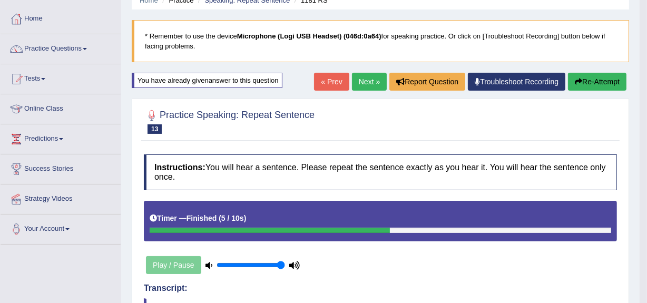
click at [363, 73] on link "Next »" at bounding box center [369, 82] width 35 height 18
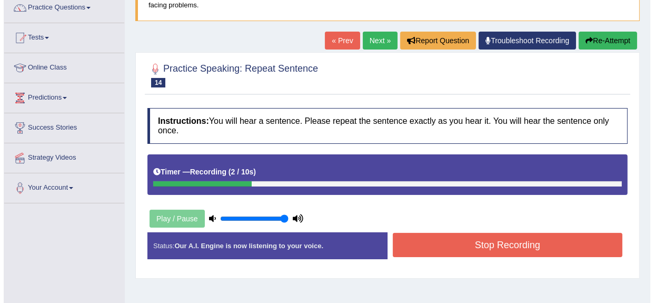
scroll to position [89, 0]
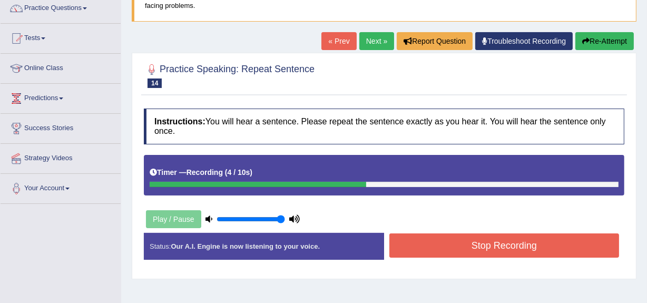
click at [417, 235] on button "Stop Recording" at bounding box center [504, 245] width 230 height 24
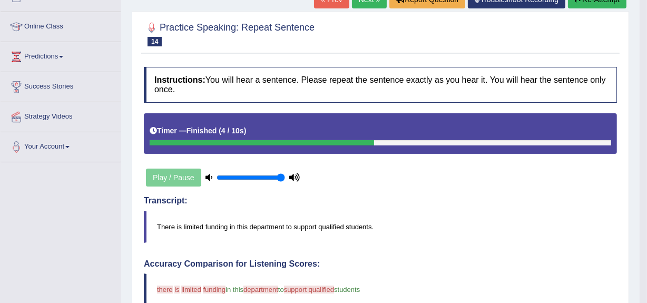
scroll to position [0, 0]
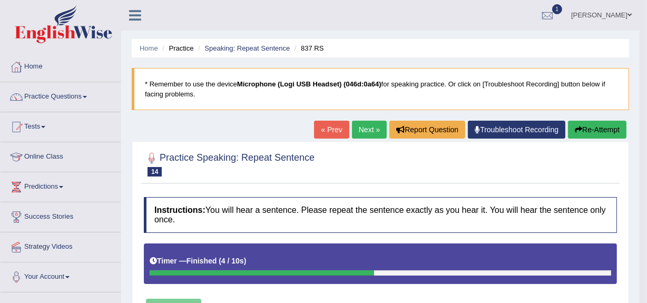
click at [364, 130] on link "Next »" at bounding box center [369, 130] width 35 height 18
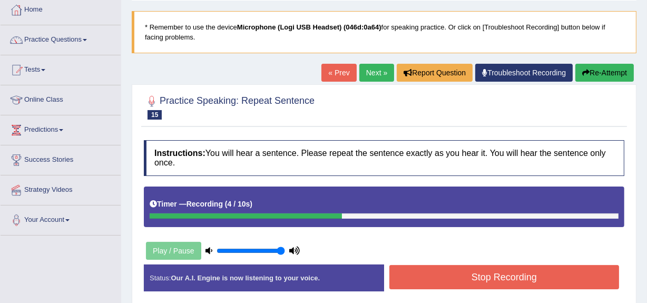
scroll to position [62, 0]
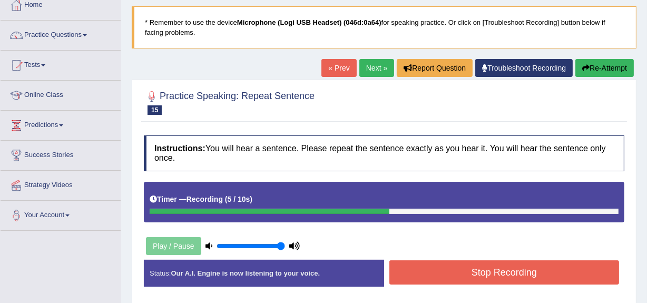
click at [442, 264] on button "Stop Recording" at bounding box center [504, 272] width 230 height 24
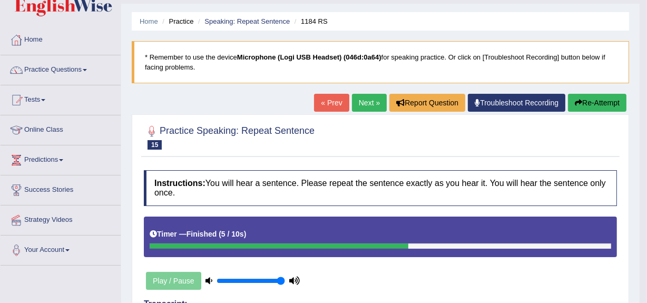
scroll to position [0, 0]
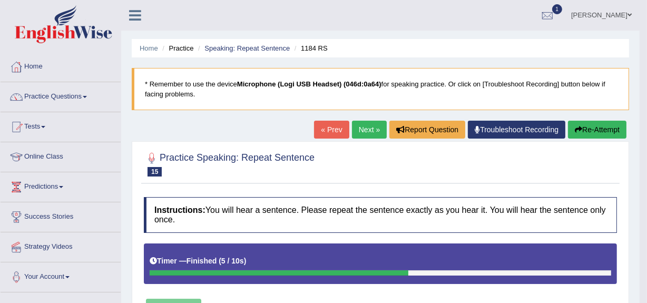
click at [364, 131] on link "Next »" at bounding box center [369, 130] width 35 height 18
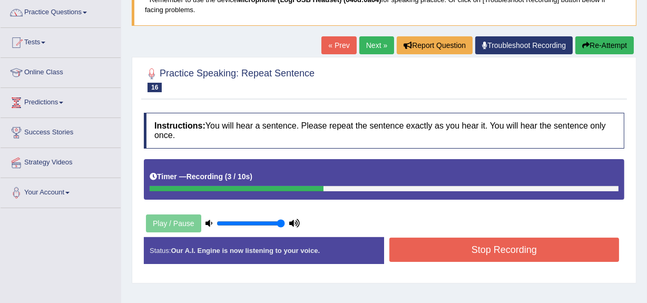
scroll to position [84, 0]
click at [407, 246] on button "Stop Recording" at bounding box center [504, 250] width 230 height 24
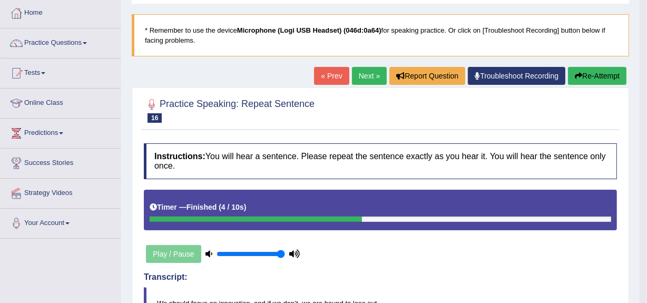
scroll to position [31, 0]
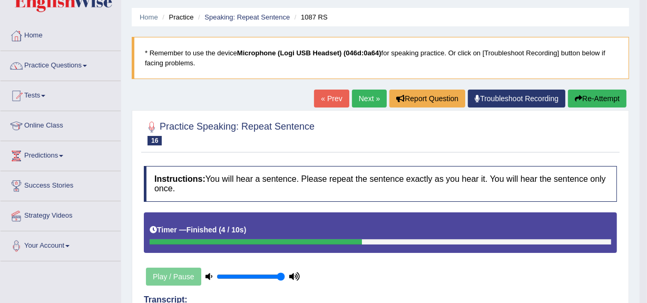
click at [568, 100] on button "Re-Attempt" at bounding box center [597, 99] width 58 height 18
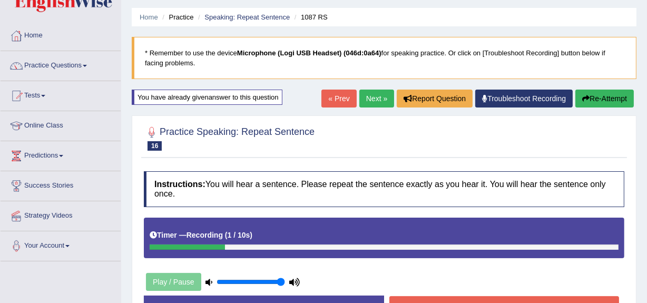
scroll to position [31, 0]
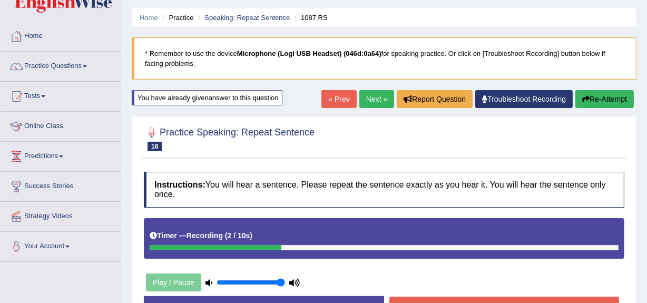
click at [590, 107] on button "Re-Attempt" at bounding box center [604, 99] width 58 height 18
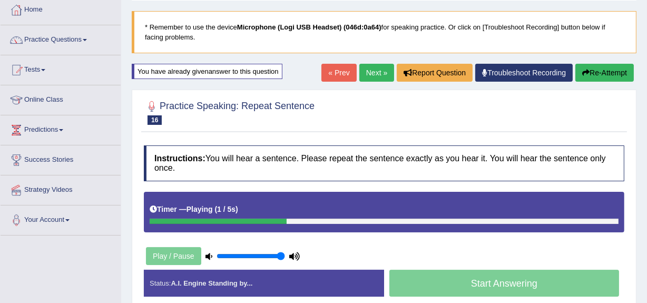
scroll to position [55, 0]
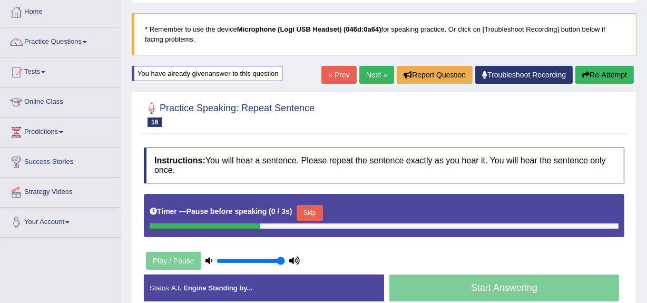
click at [585, 73] on icon "button" at bounding box center [585, 74] width 7 height 7
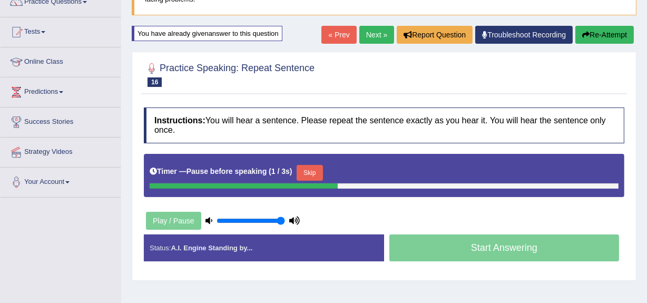
scroll to position [95, 0]
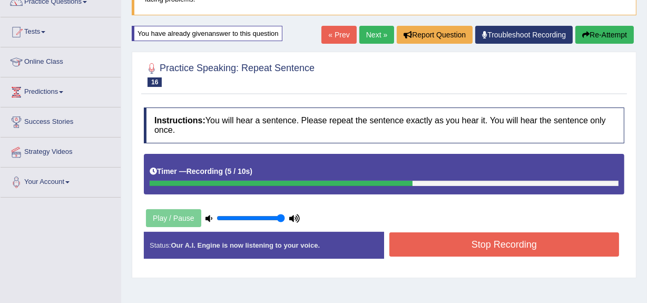
click at [492, 252] on button "Stop Recording" at bounding box center [504, 244] width 230 height 24
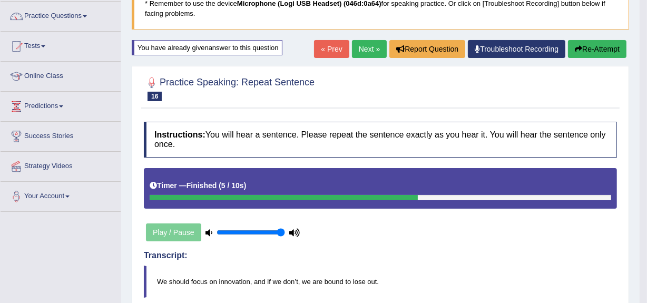
scroll to position [65, 0]
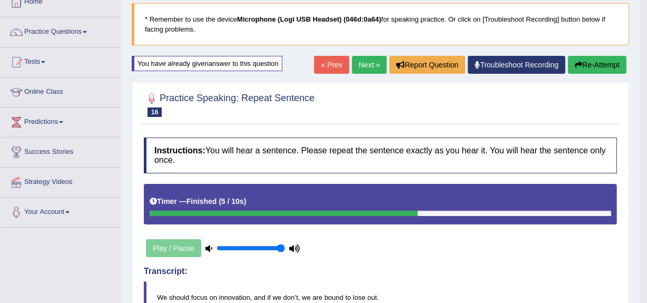
click at [363, 63] on link "Next »" at bounding box center [369, 65] width 35 height 18
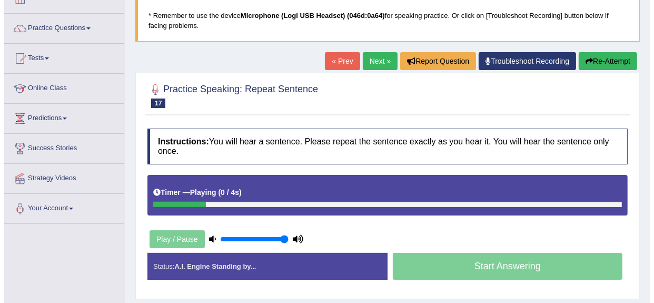
scroll to position [68, 0]
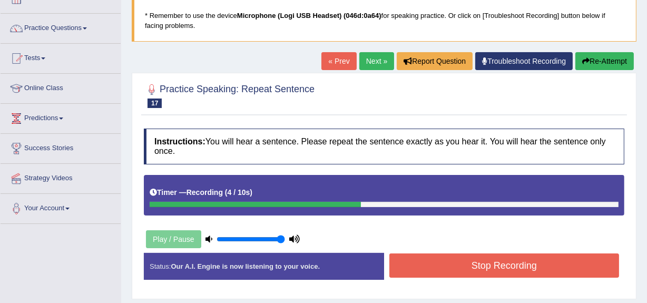
click at [427, 262] on button "Stop Recording" at bounding box center [504, 265] width 230 height 24
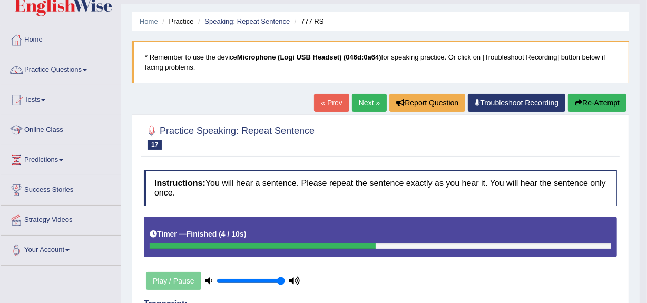
scroll to position [21, 0]
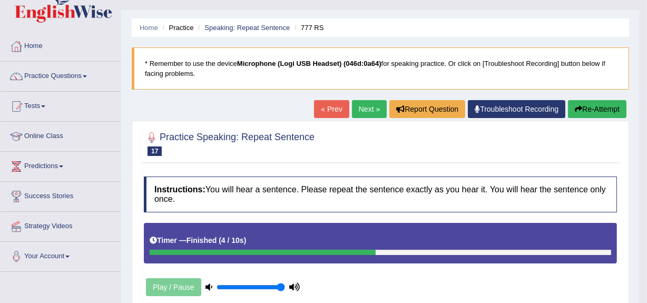
click at [358, 113] on link "Next »" at bounding box center [369, 109] width 35 height 18
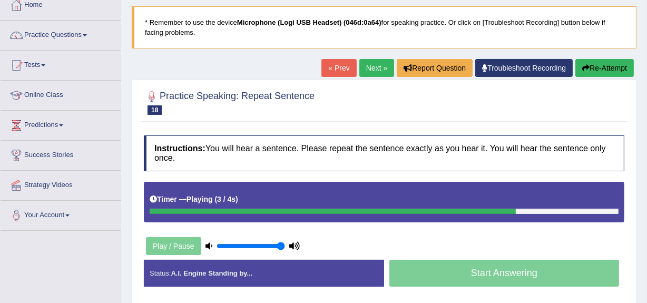
scroll to position [61, 0]
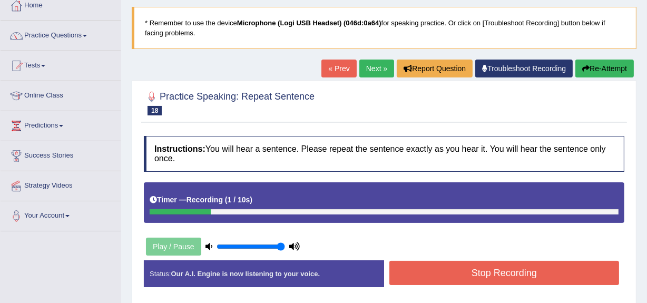
click at [599, 73] on button "Re-Attempt" at bounding box center [604, 69] width 58 height 18
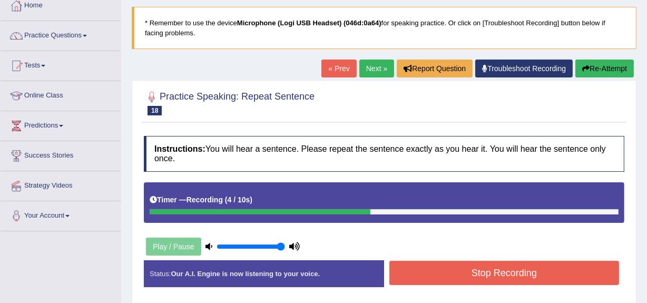
click at [425, 281] on button "Stop Recording" at bounding box center [504, 273] width 230 height 24
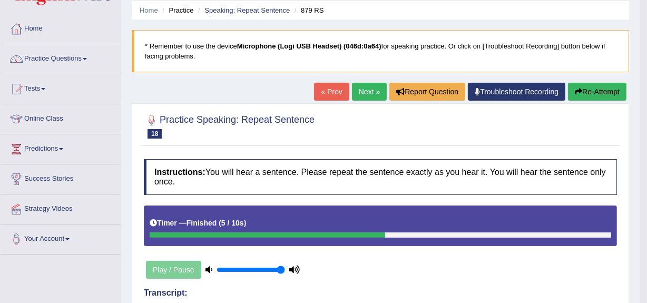
scroll to position [22, 0]
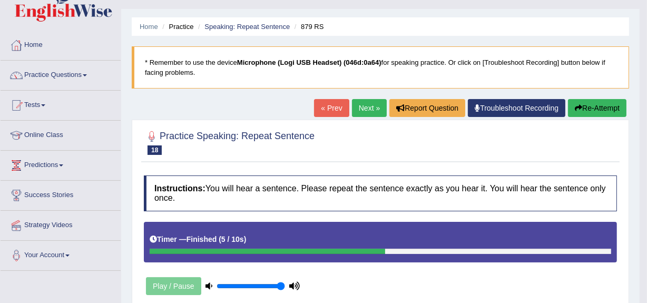
click at [366, 115] on link "Next »" at bounding box center [369, 108] width 35 height 18
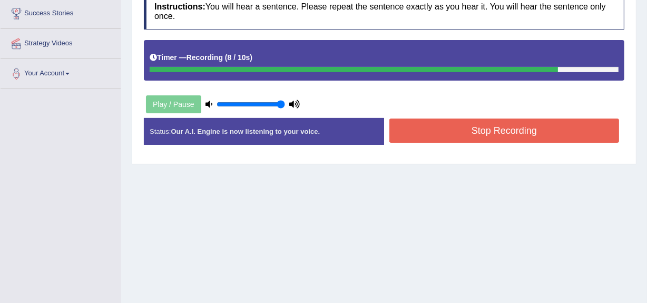
scroll to position [204, 0]
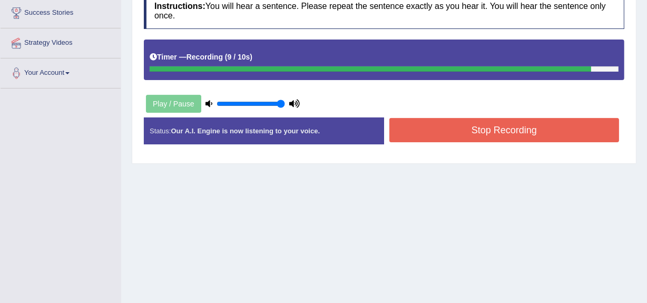
click at [448, 126] on button "Stop Recording" at bounding box center [504, 130] width 230 height 24
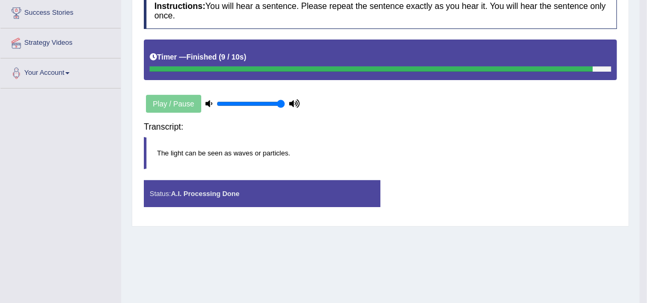
click at [448, 180] on div "Status: A.I. Processing Done Start Answering Stop Recording" at bounding box center [380, 198] width 473 height 37
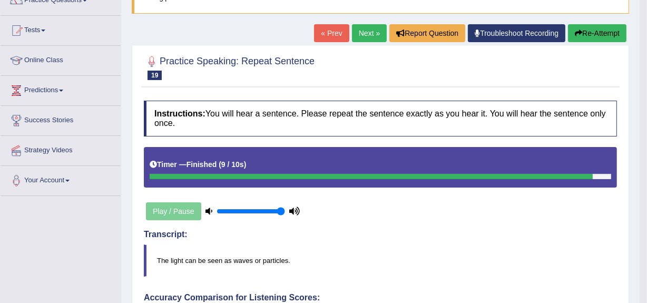
scroll to position [70, 0]
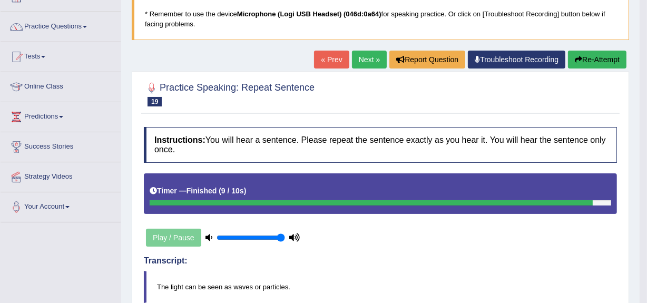
click at [364, 52] on link "Next »" at bounding box center [369, 60] width 35 height 18
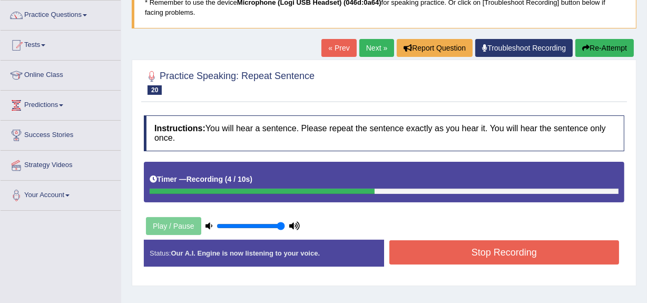
scroll to position [84, 0]
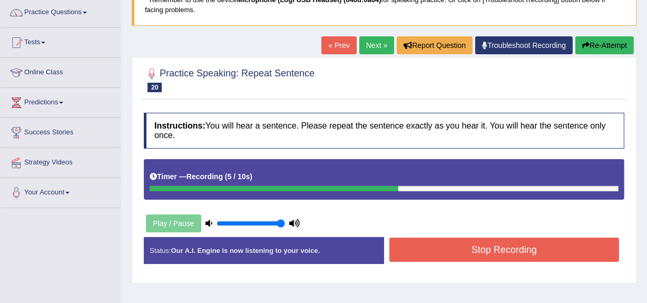
click at [463, 231] on div "Instructions: You will hear a sentence. Please repeat the sentence exactly as y…" at bounding box center [384, 192] width 486 height 170
click at [460, 242] on button "Stop Recording" at bounding box center [504, 250] width 230 height 24
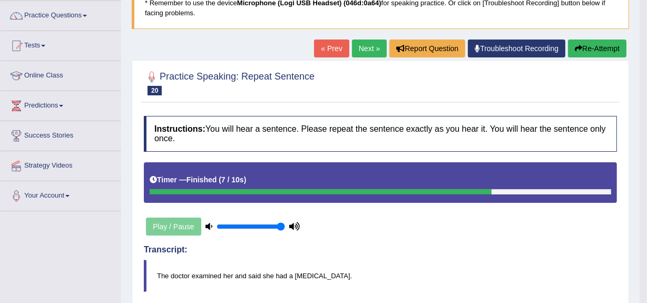
scroll to position [82, 0]
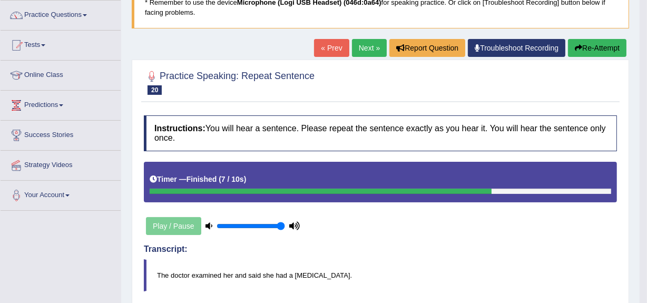
click at [570, 43] on button "Re-Attempt" at bounding box center [597, 48] width 58 height 18
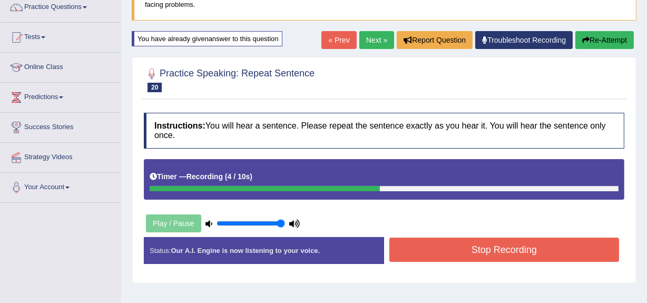
click at [408, 242] on button "Stop Recording" at bounding box center [504, 250] width 230 height 24
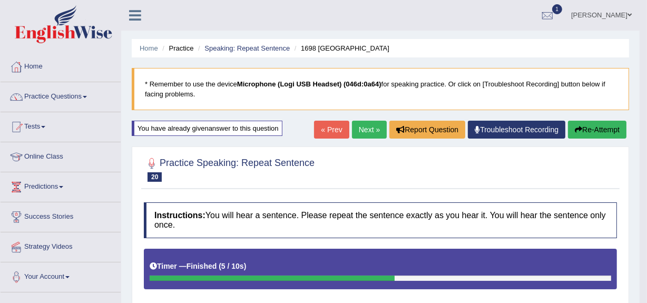
click at [357, 126] on link "Next »" at bounding box center [369, 130] width 35 height 18
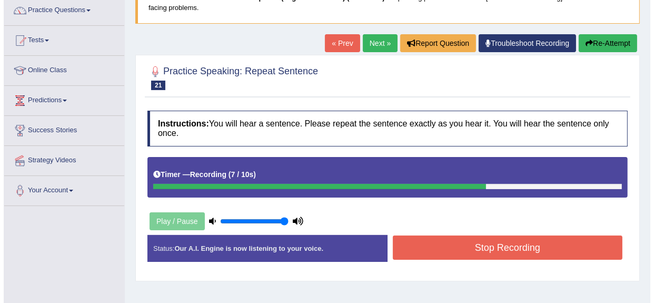
scroll to position [87, 0]
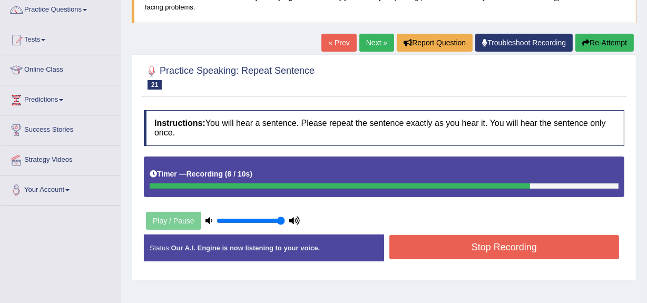
click at [415, 236] on button "Stop Recording" at bounding box center [504, 247] width 230 height 24
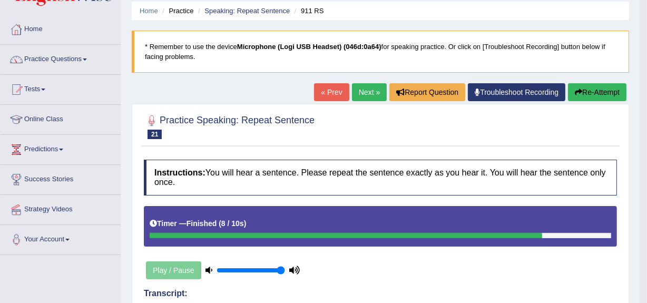
scroll to position [0, 0]
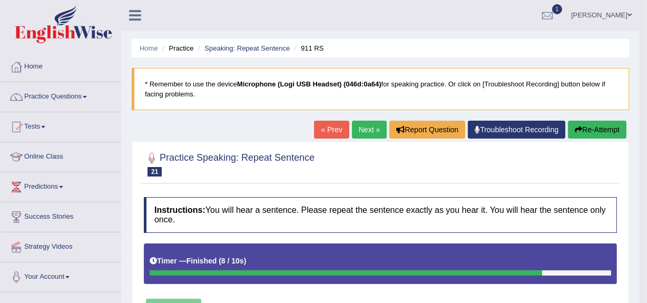
click at [580, 126] on button "Re-Attempt" at bounding box center [597, 130] width 58 height 18
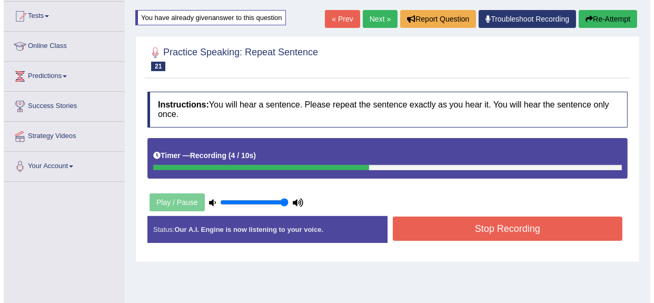
scroll to position [111, 0]
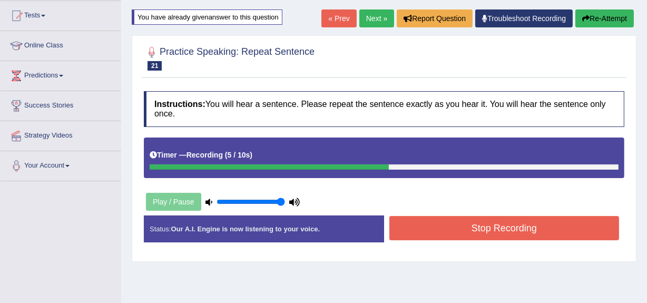
click at [405, 215] on div "Start Answering" at bounding box center [504, 215] width 240 height 1
click at [411, 231] on button "Stop Recording" at bounding box center [504, 228] width 230 height 24
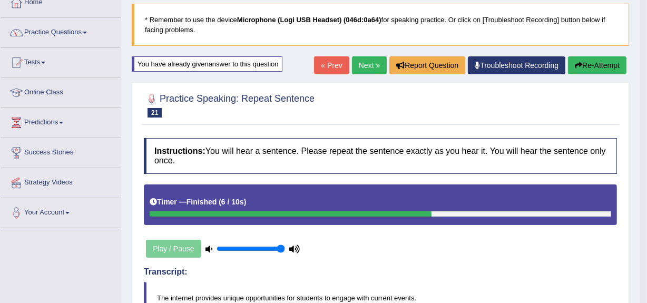
scroll to position [0, 0]
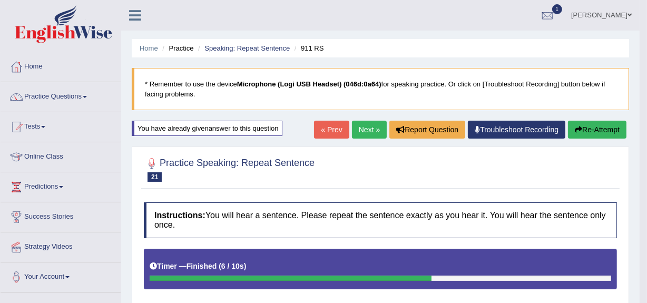
click at [366, 125] on link "Next »" at bounding box center [369, 130] width 35 height 18
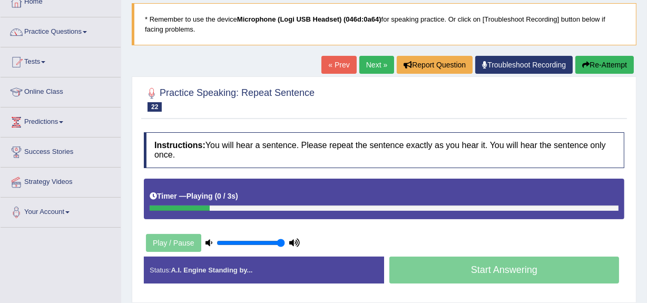
scroll to position [65, 0]
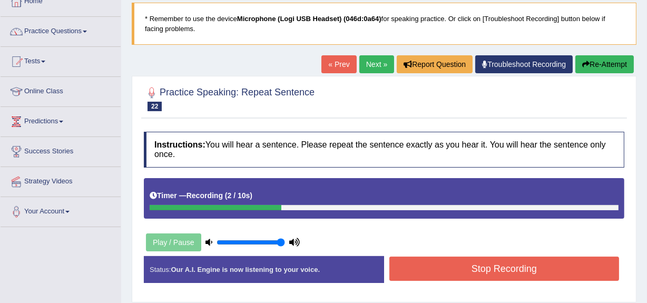
click at [408, 271] on button "Stop Recording" at bounding box center [504, 269] width 230 height 24
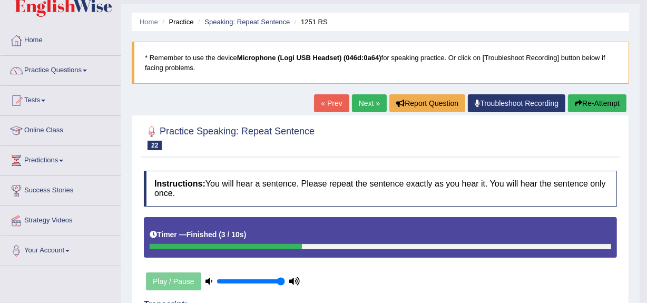
scroll to position [26, 0]
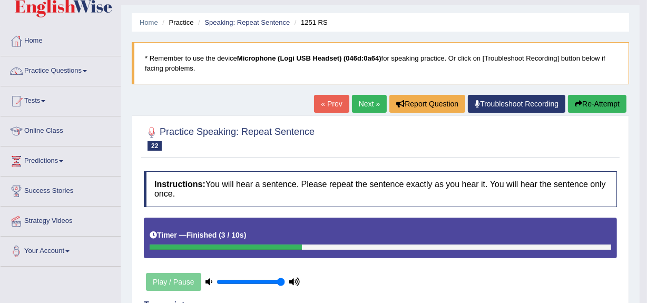
click at [369, 98] on link "Next »" at bounding box center [369, 104] width 35 height 18
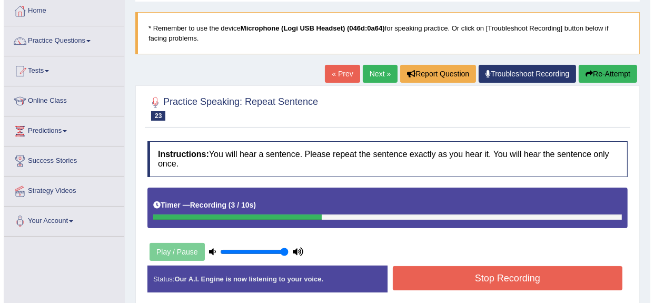
scroll to position [67, 0]
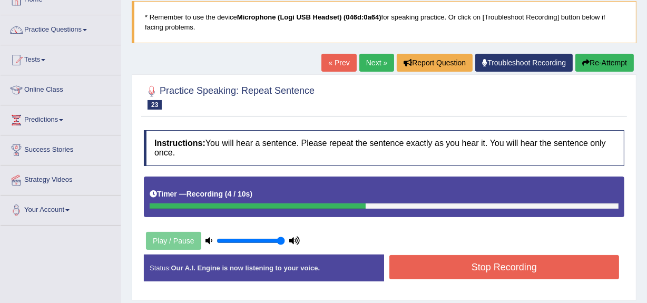
click at [405, 267] on button "Stop Recording" at bounding box center [504, 267] width 230 height 24
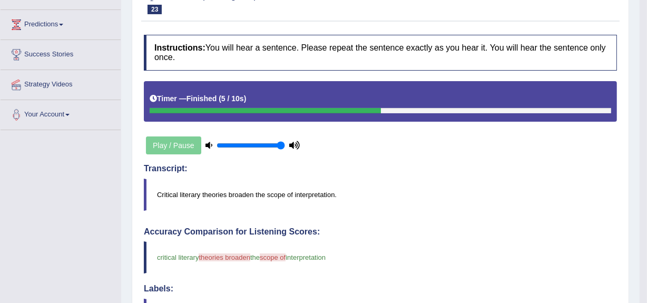
scroll to position [0, 0]
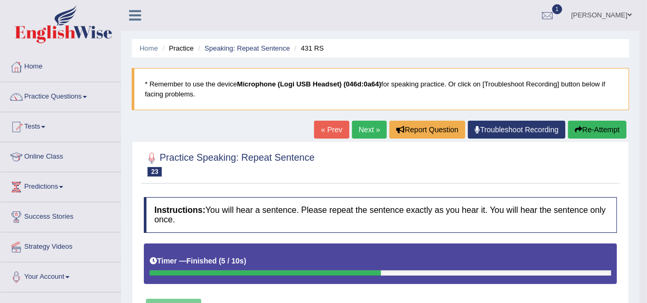
click at [364, 122] on link "Next »" at bounding box center [369, 130] width 35 height 18
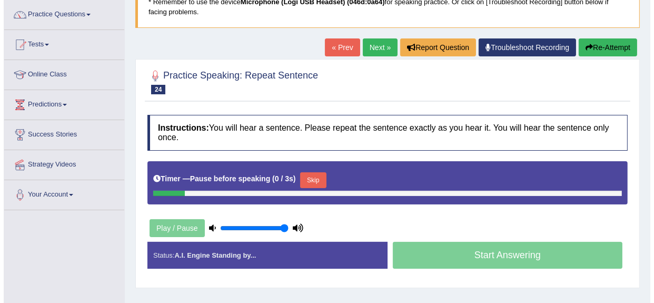
scroll to position [83, 0]
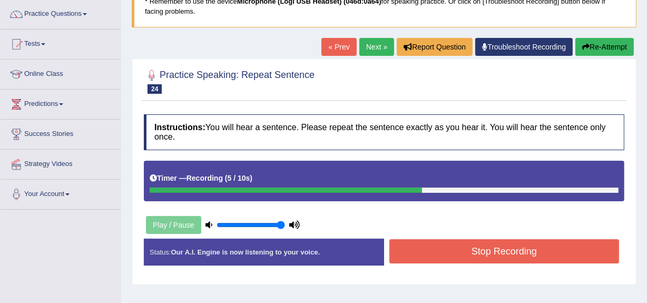
click at [400, 248] on button "Stop Recording" at bounding box center [504, 251] width 230 height 24
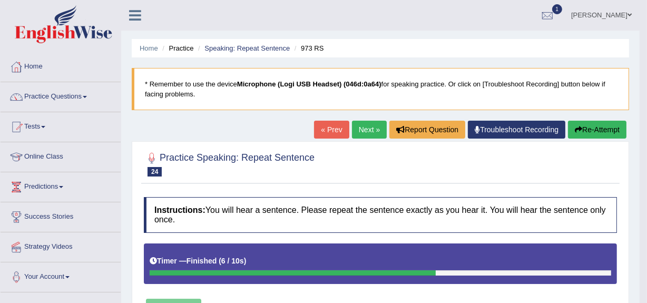
scroll to position [0, 0]
click at [592, 131] on button "Re-Attempt" at bounding box center [597, 130] width 58 height 18
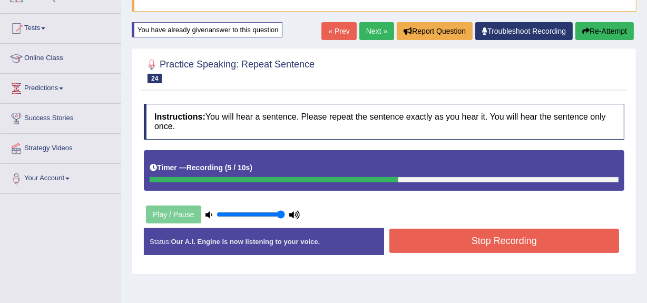
scroll to position [99, 0]
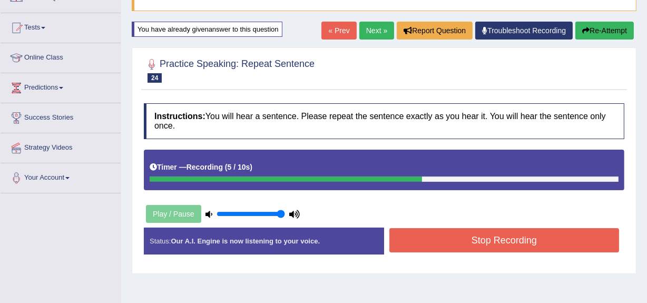
click at [501, 243] on button "Stop Recording" at bounding box center [504, 240] width 230 height 24
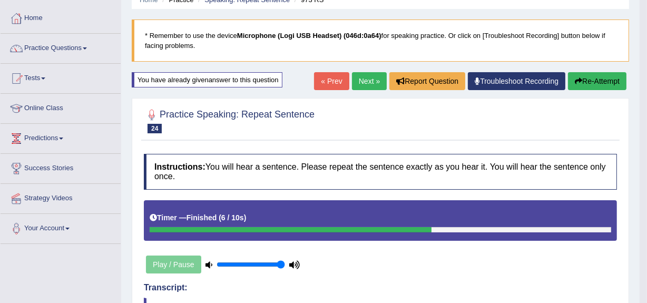
scroll to position [32, 0]
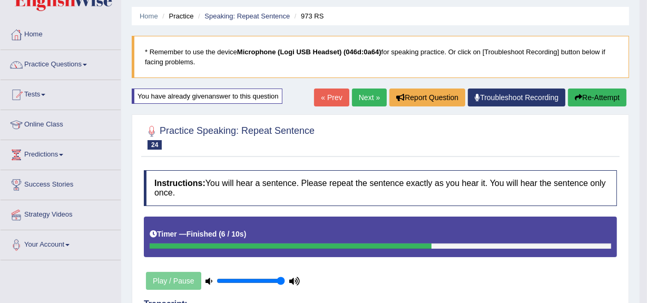
click at [365, 94] on link "Next »" at bounding box center [369, 98] width 35 height 18
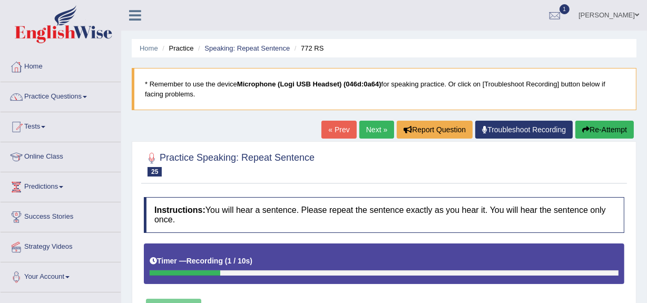
click at [595, 127] on button "Re-Attempt" at bounding box center [604, 130] width 58 height 18
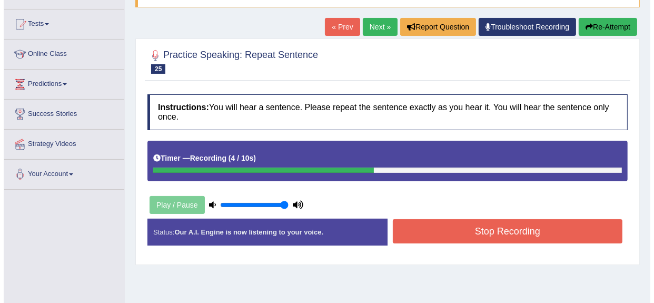
scroll to position [104, 0]
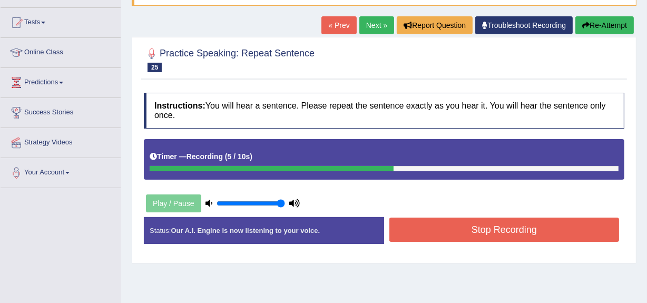
click at [436, 225] on button "Stop Recording" at bounding box center [504, 230] width 230 height 24
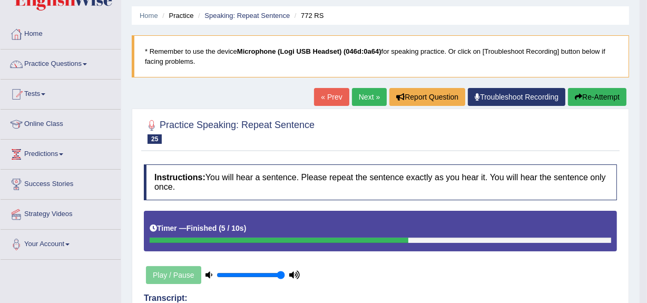
scroll to position [32, 0]
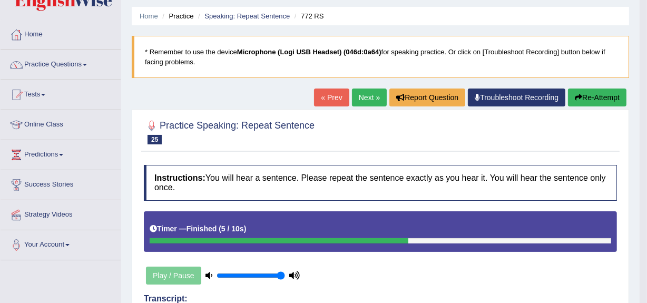
click at [370, 95] on link "Next »" at bounding box center [369, 98] width 35 height 18
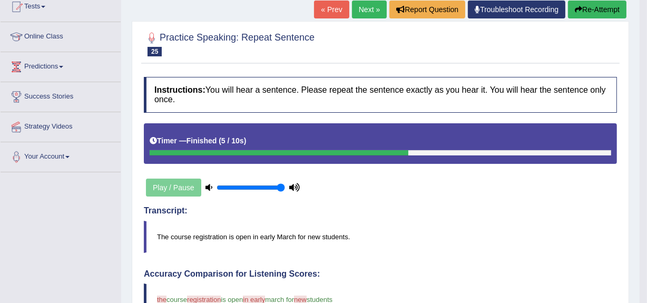
scroll to position [124, 0]
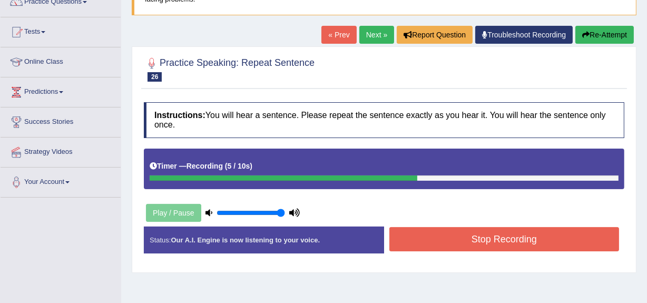
click at [416, 237] on button "Stop Recording" at bounding box center [504, 239] width 230 height 24
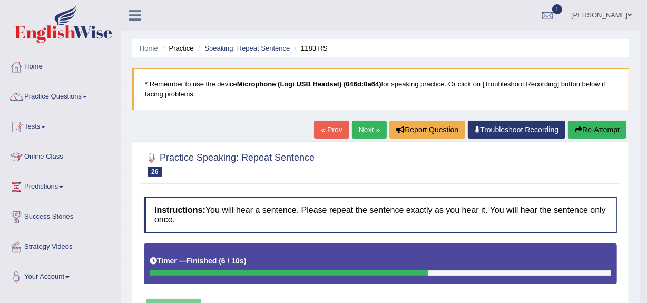
click at [590, 132] on button "Re-Attempt" at bounding box center [597, 130] width 58 height 18
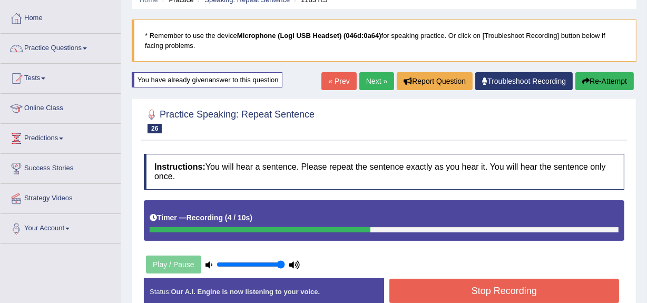
scroll to position [75, 0]
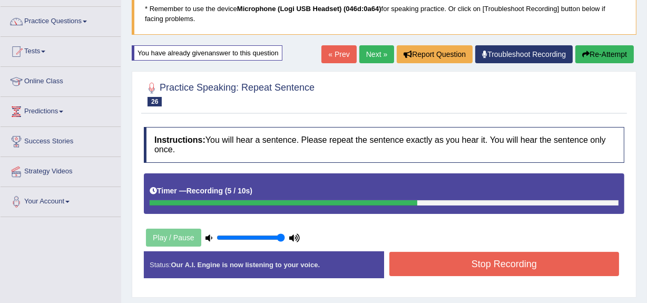
click at [524, 281] on div "Status: Our A.I. Engine is now listening to your voice. Start Answering Stop Re…" at bounding box center [384, 269] width 480 height 37
click at [516, 261] on button "Stop Recording" at bounding box center [504, 264] width 230 height 24
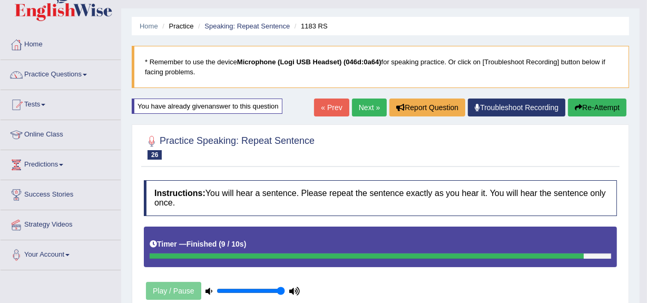
scroll to position [16, 0]
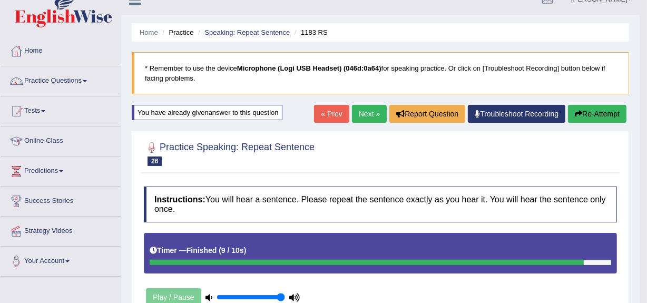
click at [589, 115] on button "Re-Attempt" at bounding box center [597, 114] width 58 height 18
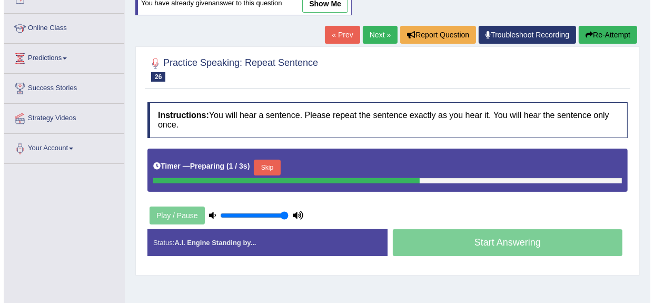
scroll to position [126, 0]
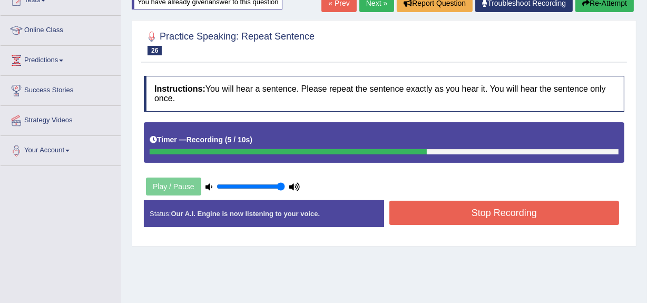
click at [451, 205] on button "Stop Recording" at bounding box center [504, 213] width 230 height 24
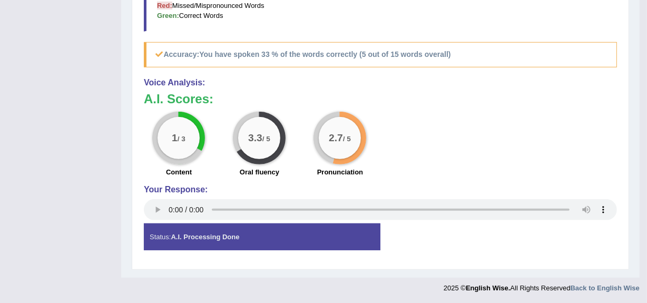
scroll to position [0, 0]
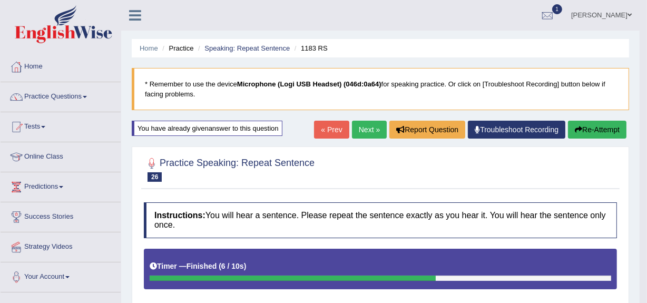
click at [361, 127] on link "Next »" at bounding box center [369, 130] width 35 height 18
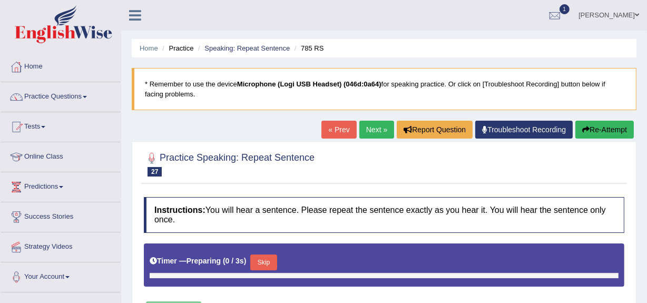
type input "1"
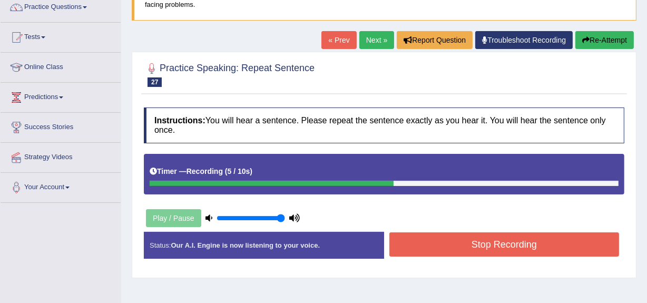
scroll to position [92, 0]
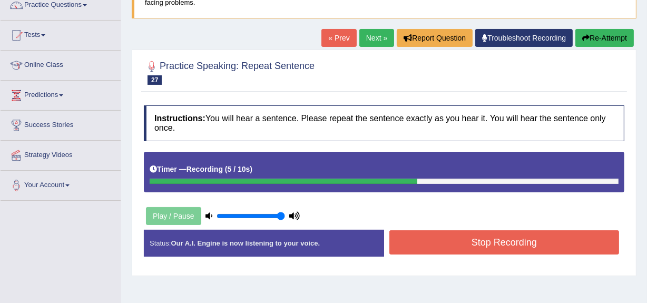
click at [443, 231] on button "Stop Recording" at bounding box center [504, 242] width 230 height 24
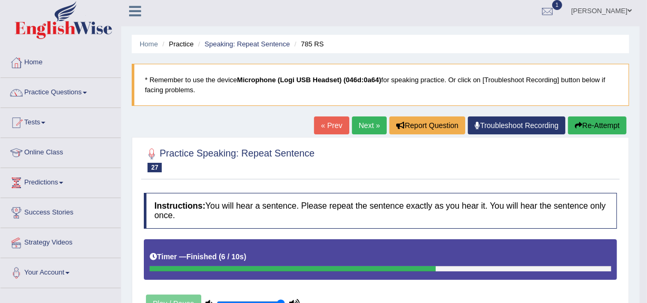
scroll to position [0, 0]
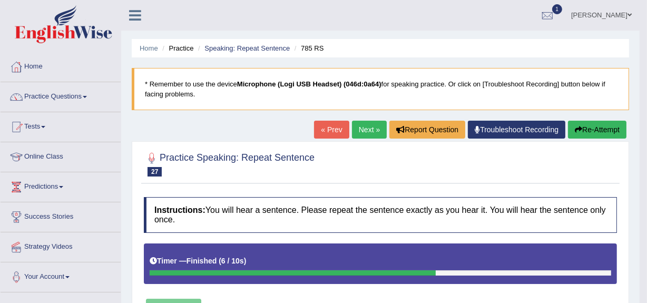
click at [603, 127] on button "Re-Attempt" at bounding box center [597, 130] width 58 height 18
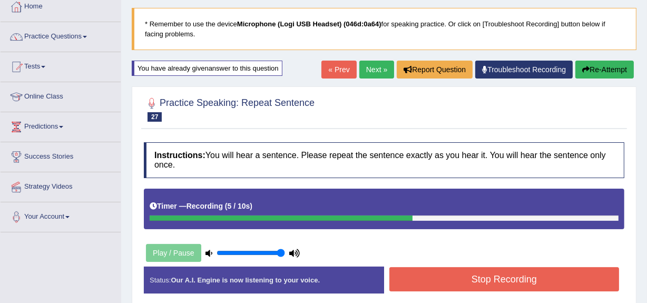
scroll to position [61, 0]
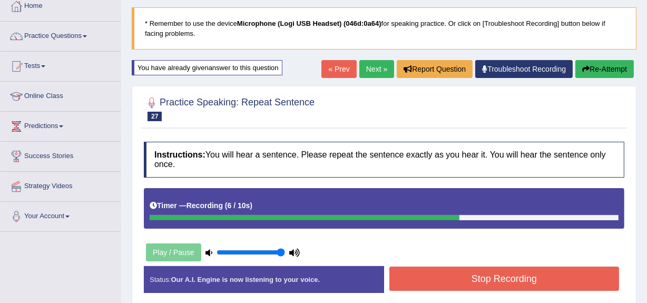
click at [437, 268] on button "Stop Recording" at bounding box center [504, 279] width 230 height 24
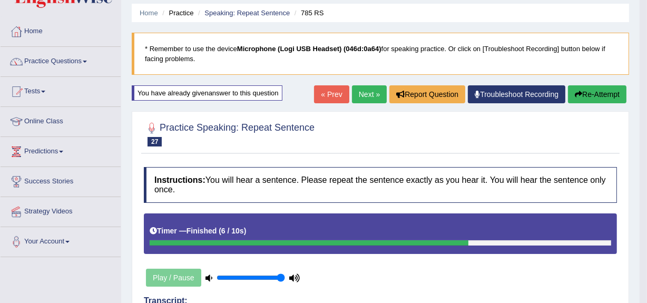
scroll to position [14, 0]
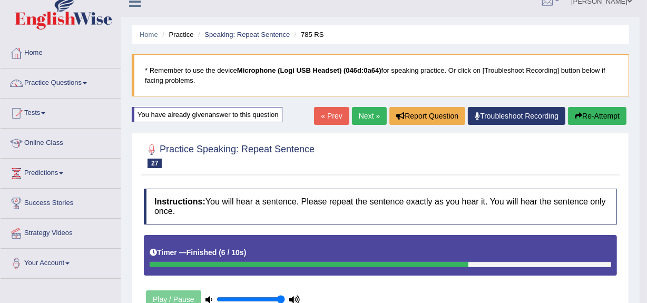
click at [364, 111] on link "Next »" at bounding box center [369, 116] width 35 height 18
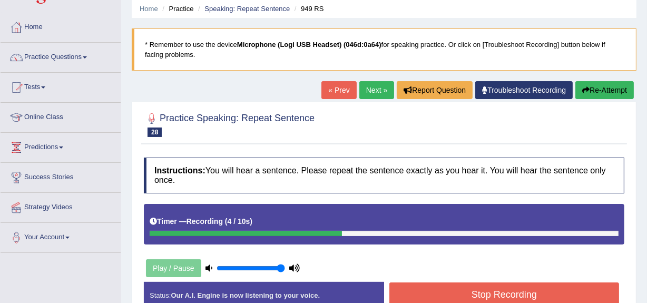
scroll to position [42, 0]
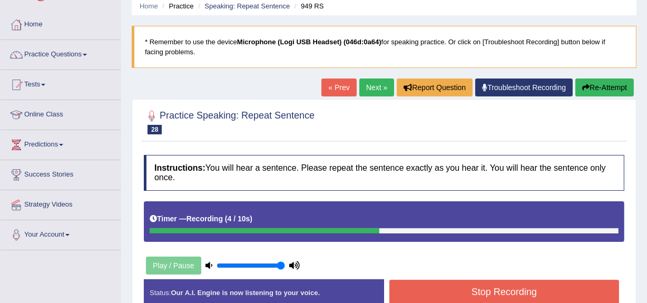
click at [426, 285] on button "Stop Recording" at bounding box center [504, 292] width 230 height 24
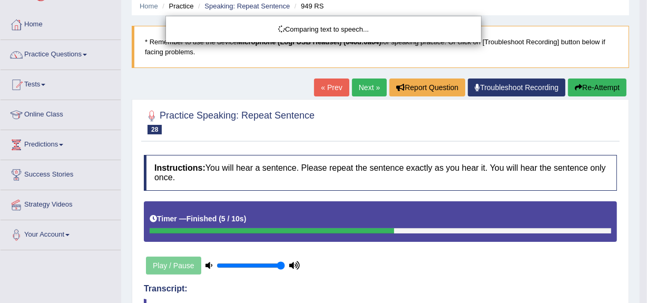
scroll to position [0, 0]
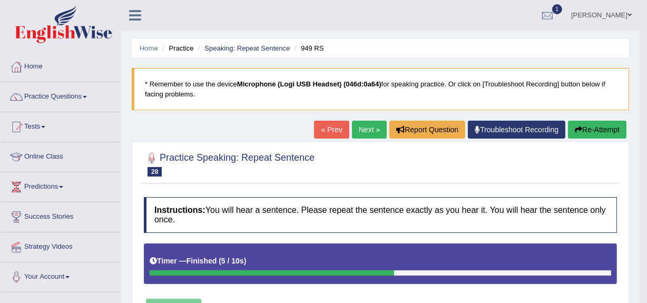
click at [290, 162] on h2 "Practice Speaking: Repeat Sentence 28 949 RS" at bounding box center [229, 163] width 171 height 26
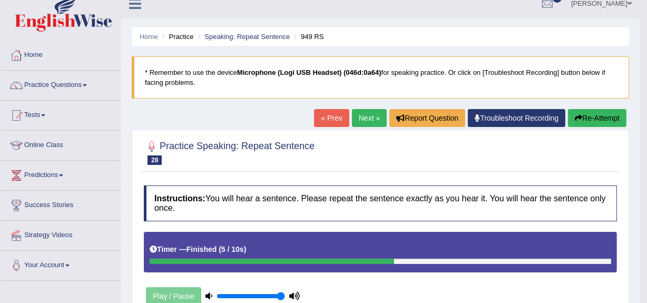
scroll to position [7, 0]
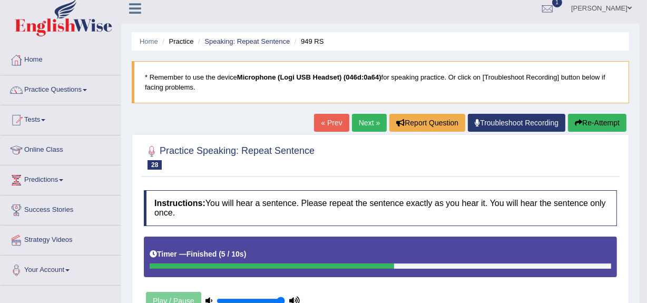
click at [365, 127] on link "Next »" at bounding box center [369, 123] width 35 height 18
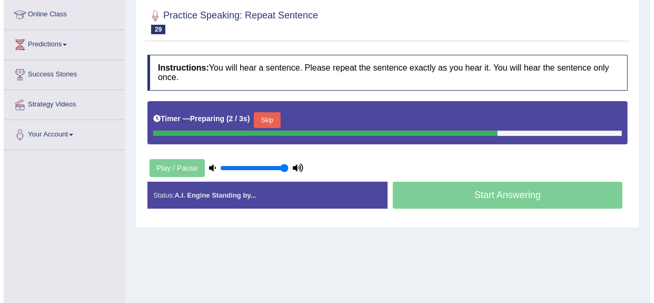
scroll to position [145, 0]
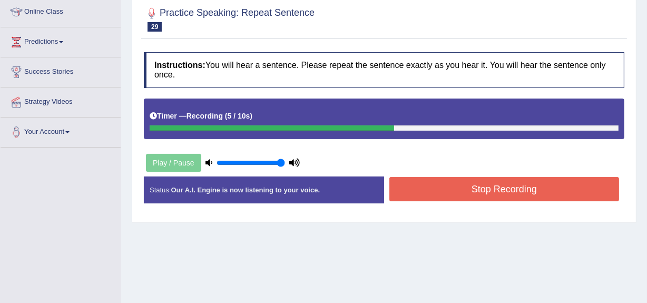
click at [420, 196] on button "Stop Recording" at bounding box center [504, 189] width 230 height 24
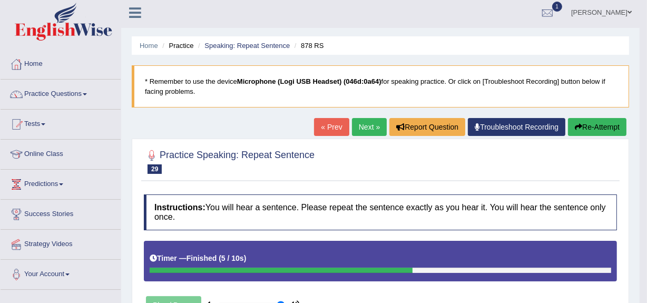
scroll to position [0, 0]
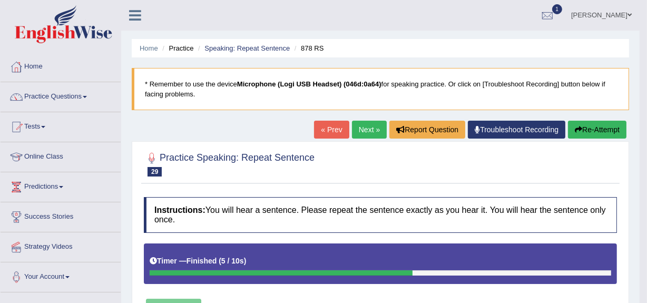
click at [364, 136] on link "Next »" at bounding box center [369, 130] width 35 height 18
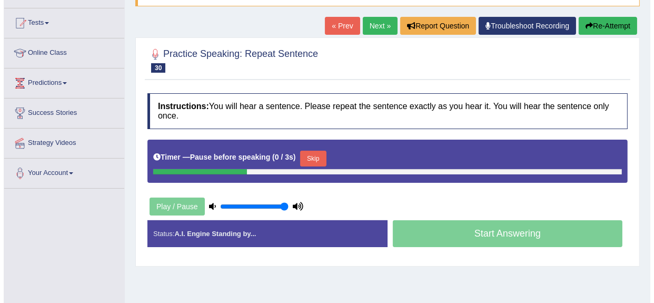
scroll to position [103, 0]
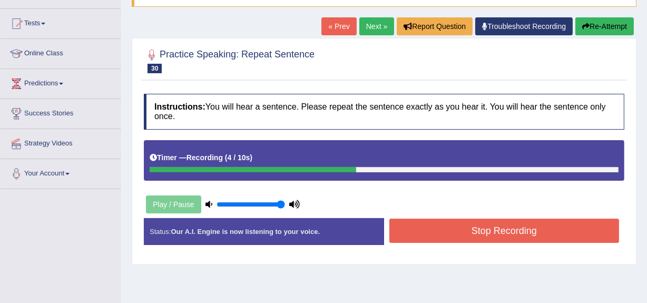
click at [429, 231] on button "Stop Recording" at bounding box center [504, 231] width 230 height 24
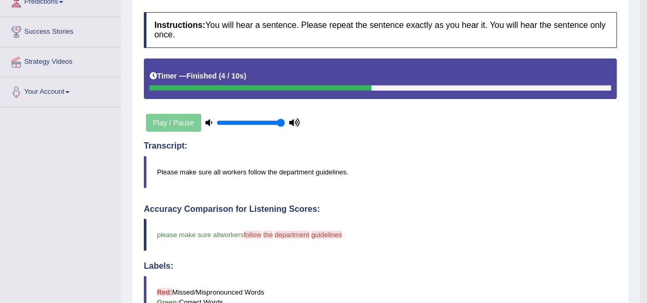
click at [429, 231] on blockquote "please make sure all the workers follow apply the in department this guidelines…" at bounding box center [380, 235] width 473 height 32
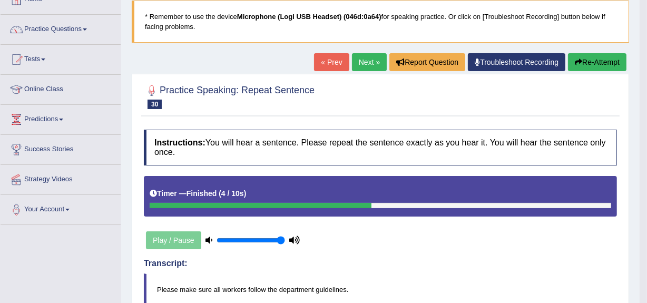
scroll to position [49, 0]
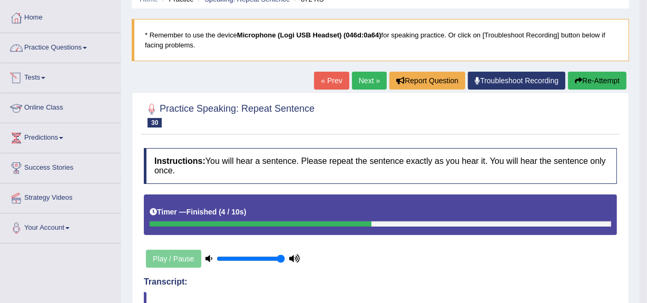
click at [56, 49] on link "Practice Questions" at bounding box center [61, 46] width 120 height 26
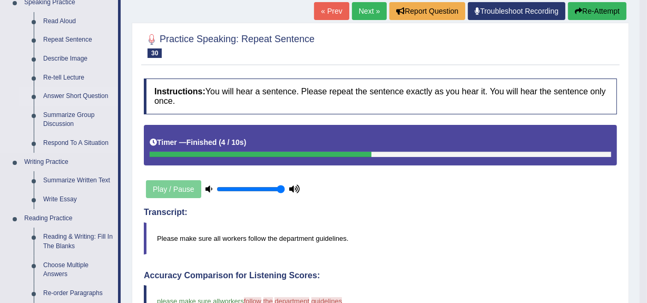
scroll to position [120, 0]
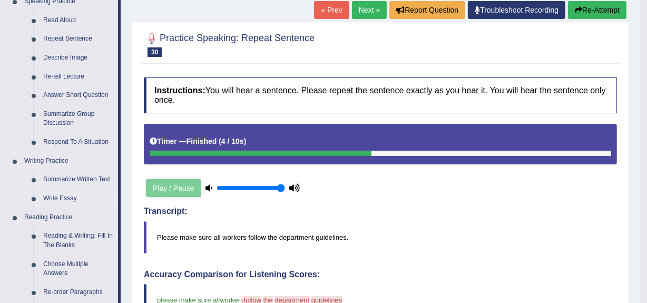
click at [59, 200] on link "Write Essay" at bounding box center [78, 198] width 80 height 19
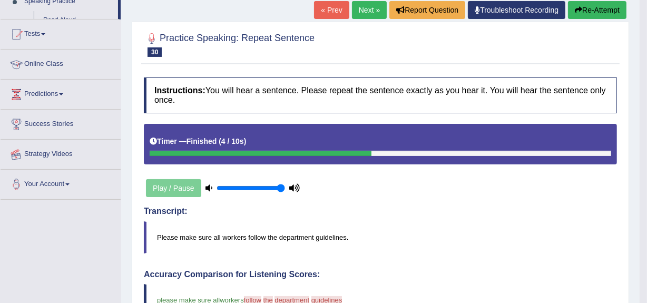
scroll to position [195, 0]
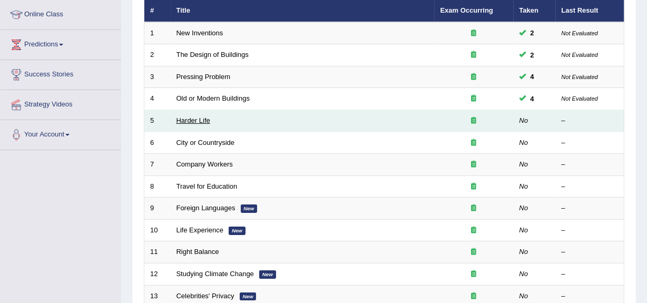
scroll to position [142, 0]
click at [202, 118] on link "Harder Life" at bounding box center [193, 120] width 34 height 8
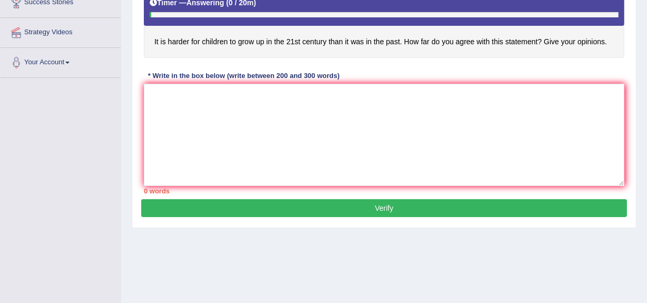
scroll to position [215, 0]
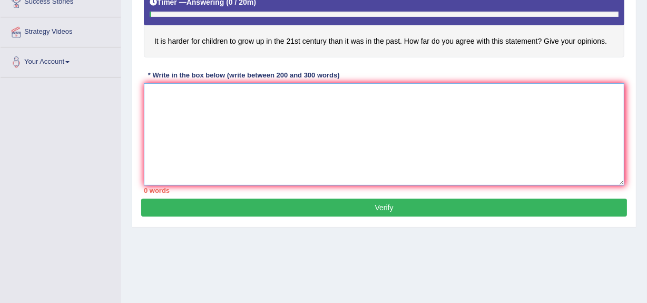
click at [332, 154] on textarea at bounding box center [384, 134] width 480 height 102
type textarea "L"
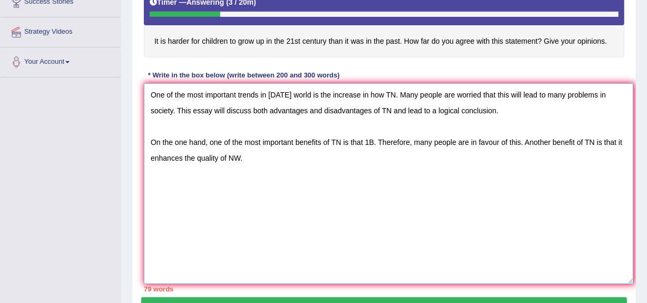
drag, startPoint x: 621, startPoint y: 181, endPoint x: 630, endPoint y: 280, distance: 98.9
click at [630, 280] on textarea "One of the most important trends in [DATE] world is the increase in how TN. Man…" at bounding box center [388, 183] width 489 height 201
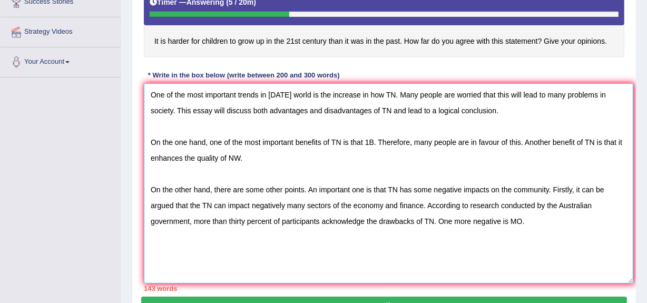
click at [467, 218] on textarea "One of the most important trends in [DATE] world is the increase in how TN. Man…" at bounding box center [388, 183] width 489 height 200
click at [466, 219] on textarea "One of the most important trends in [DATE] world is the increase in how TN. Man…" at bounding box center [388, 183] width 489 height 200
click at [470, 221] on textarea "One of the most important trends in [DATE] world is the increase in how TN. Man…" at bounding box center [388, 183] width 489 height 200
click at [548, 189] on textarea "One of the most important trends in [DATE] world is the increase in how TN. Man…" at bounding box center [388, 183] width 489 height 200
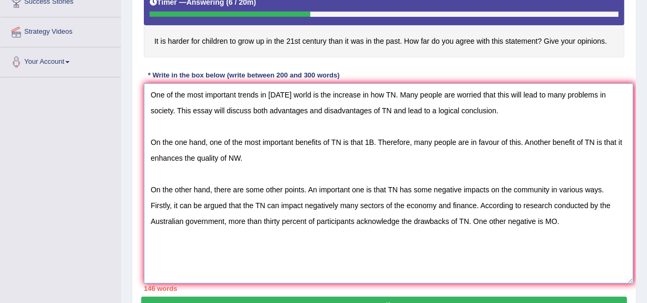
click at [304, 203] on textarea "One of the most important trends in [DATE] world is the increase in how TN. Man…" at bounding box center [388, 183] width 489 height 200
click at [316, 205] on textarea "One of the most important trends in [DATE] world is the increase in how TN. Man…" at bounding box center [388, 183] width 489 height 200
click at [544, 220] on textarea "One of the most important trends in [DATE] world is the increase in how TN. Man…" at bounding box center [388, 183] width 489 height 200
click at [584, 215] on textarea "One of the most important trends in [DATE] world is the increase in how TN. Man…" at bounding box center [388, 183] width 489 height 200
drag, startPoint x: 584, startPoint y: 215, endPoint x: 234, endPoint y: 170, distance: 352.8
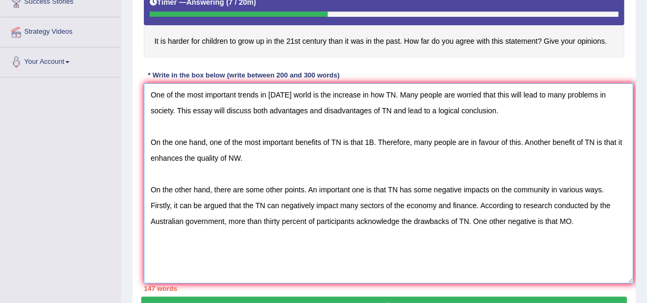
click at [234, 170] on textarea "One of the most important trends in [DATE] world is the increase in how TN. Man…" at bounding box center [388, 183] width 489 height 200
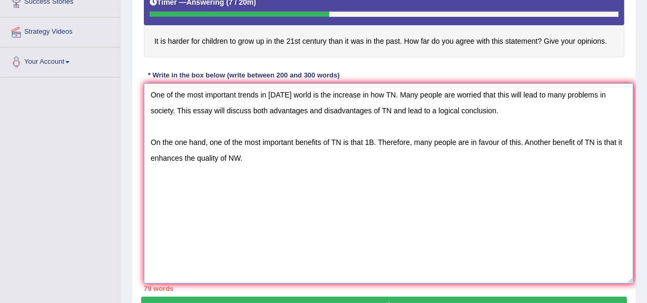
paste textarea "On the other hand, there are some other points. An important one is that TN has…"
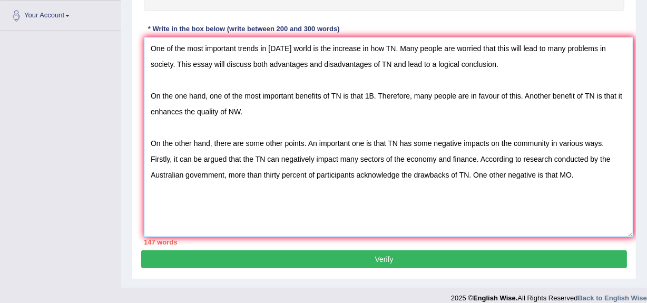
scroll to position [261, 0]
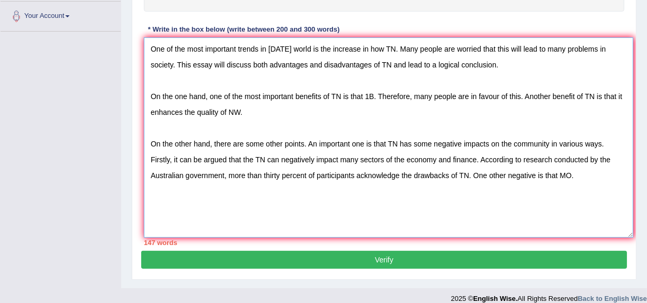
click at [575, 174] on textarea "One of the most important trends in [DATE] world is the increase in how TN. Man…" at bounding box center [388, 137] width 489 height 200
click at [191, 186] on textarea "One of the most important trends in [DATE] world is the increase in how TN. Man…" at bounding box center [388, 137] width 489 height 200
click at [595, 176] on textarea "One of the most important trends in [DATE] world is the increase in how TN. Man…" at bounding box center [388, 137] width 489 height 200
drag, startPoint x: 575, startPoint y: 178, endPoint x: 142, endPoint y: 136, distance: 434.5
click at [142, 136] on div "Instructions: You will have 20 minutes to plan, write and revise an essay about…" at bounding box center [384, 64] width 486 height 372
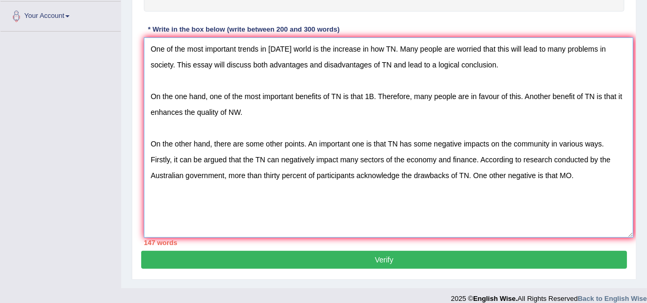
click at [541, 181] on textarea "One of the most important trends in [DATE] world is the increase in how TN. Man…" at bounding box center [388, 137] width 489 height 200
click at [618, 174] on textarea "One of the most important trends in [DATE] world is the increase in how TN. Man…" at bounding box center [388, 137] width 489 height 200
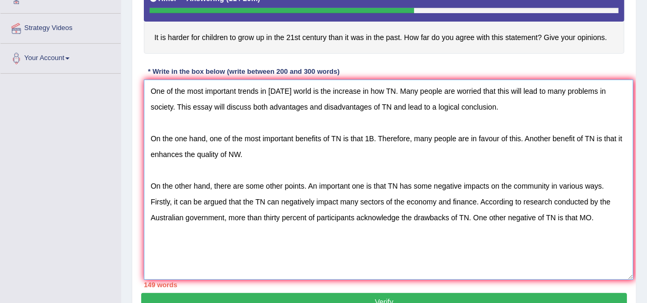
scroll to position [218, 0]
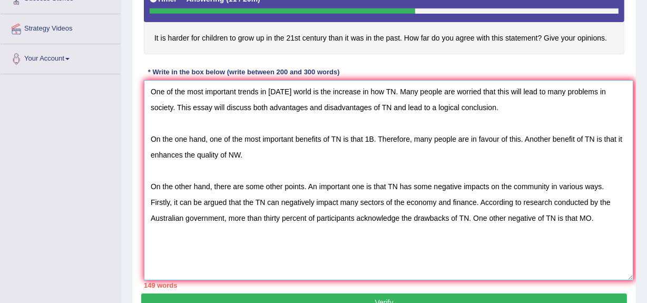
type textarea "One of the most important trends in [DATE] world is the increase in how TN. Man…"
